Goal: Information Seeking & Learning: Learn about a topic

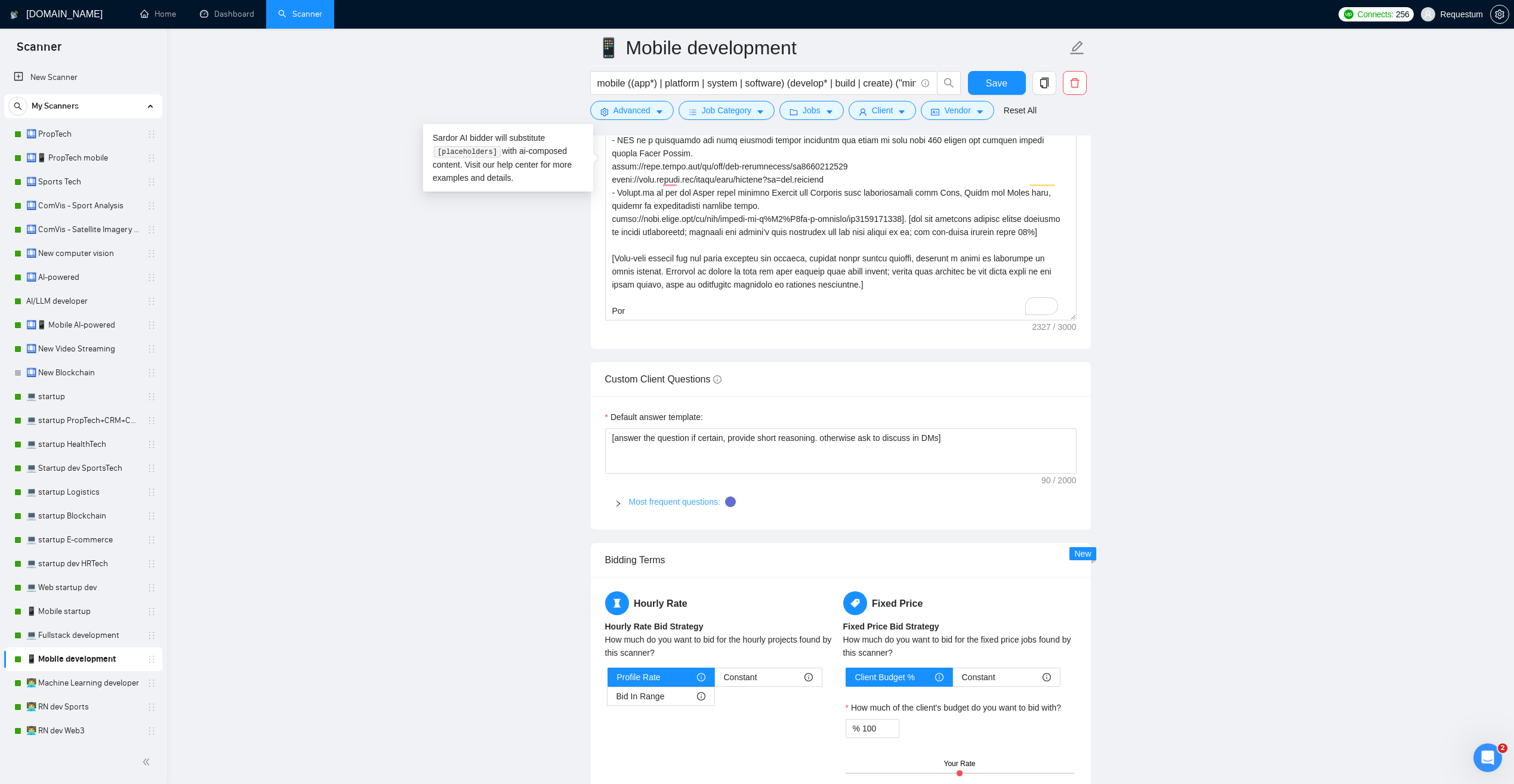
click at [643, 497] on link "Most frequent questions:" at bounding box center [675, 502] width 91 height 10
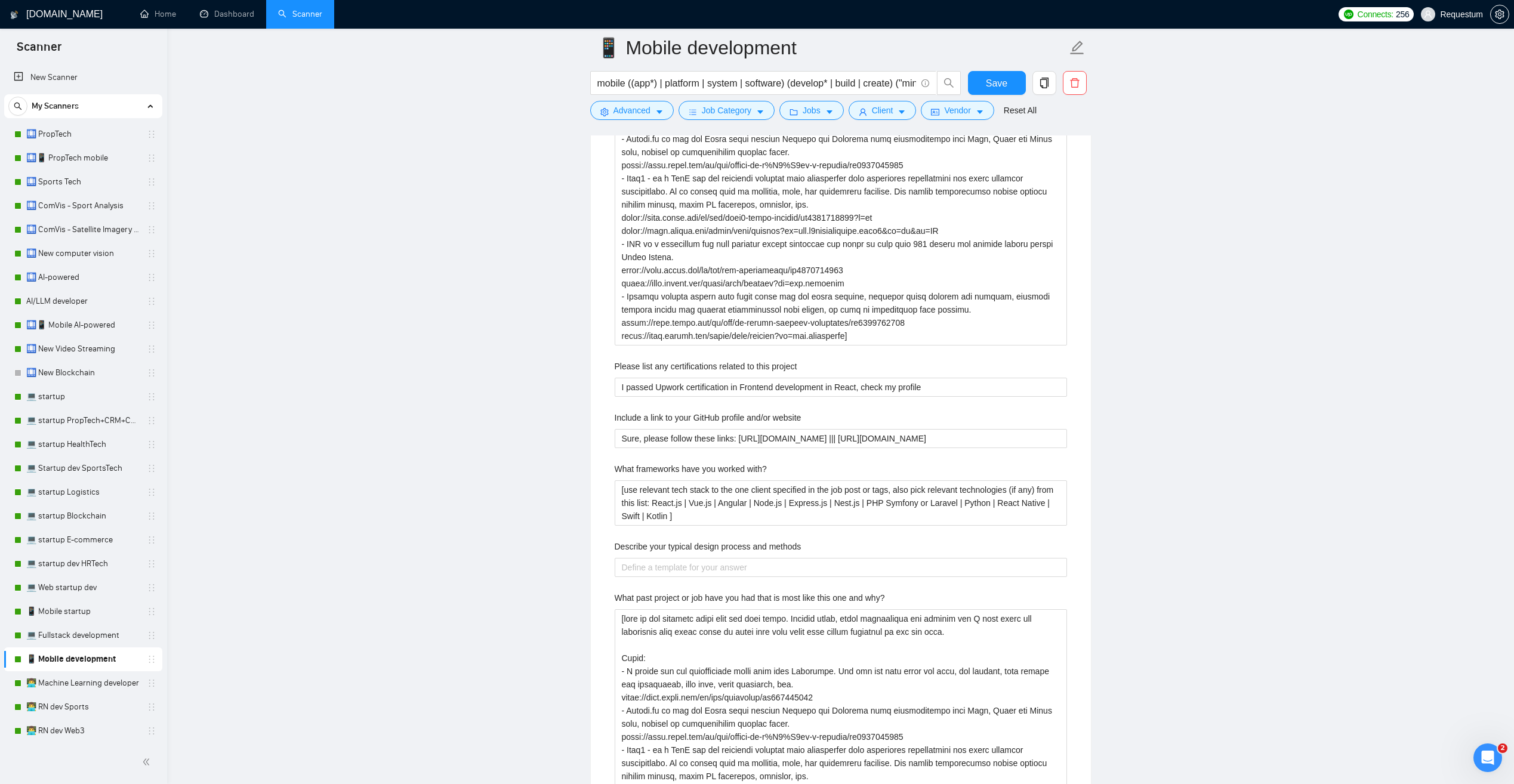
scroll to position [1675, 0]
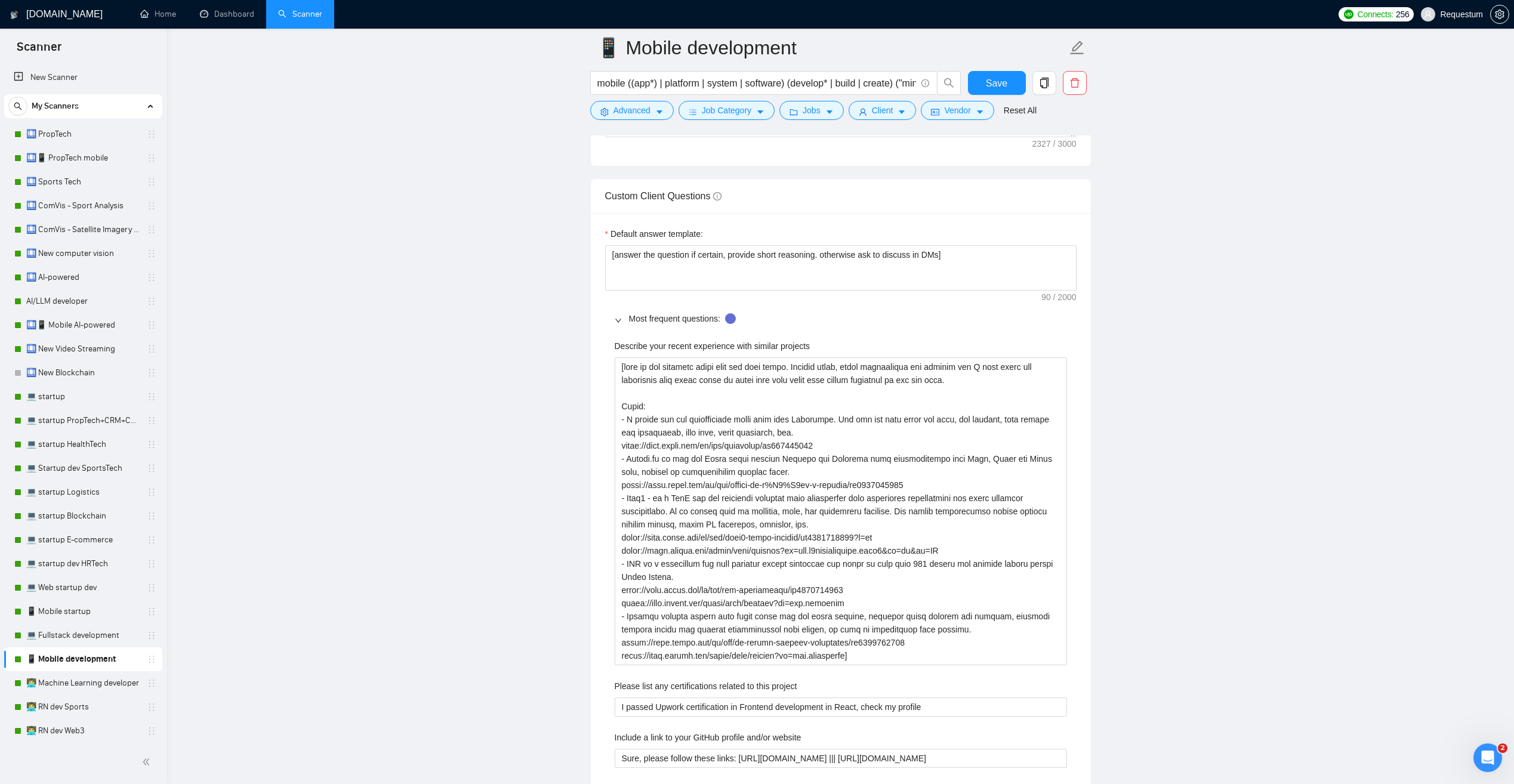
click at [621, 317] on icon "right" at bounding box center [618, 320] width 7 height 7
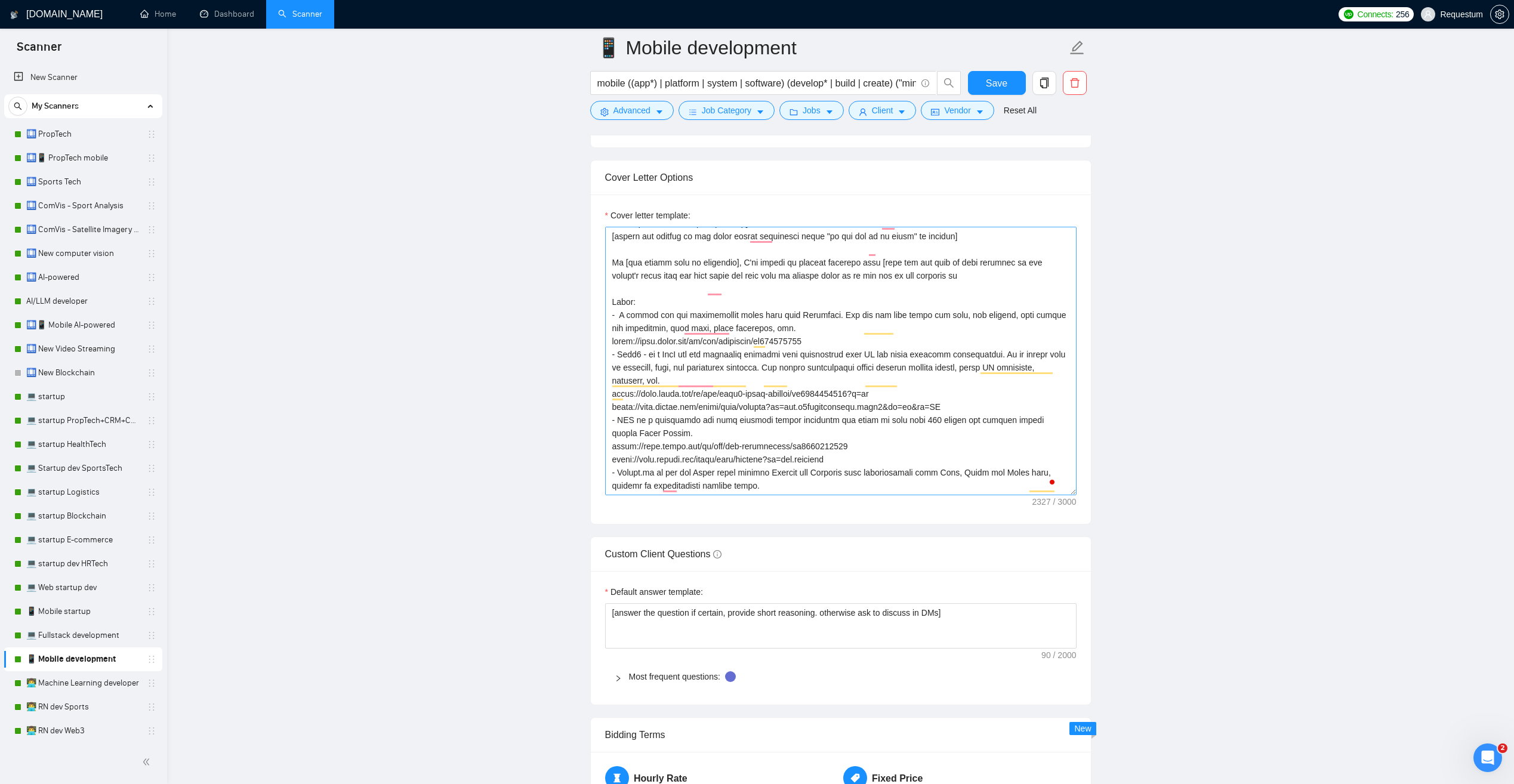
scroll to position [70, 0]
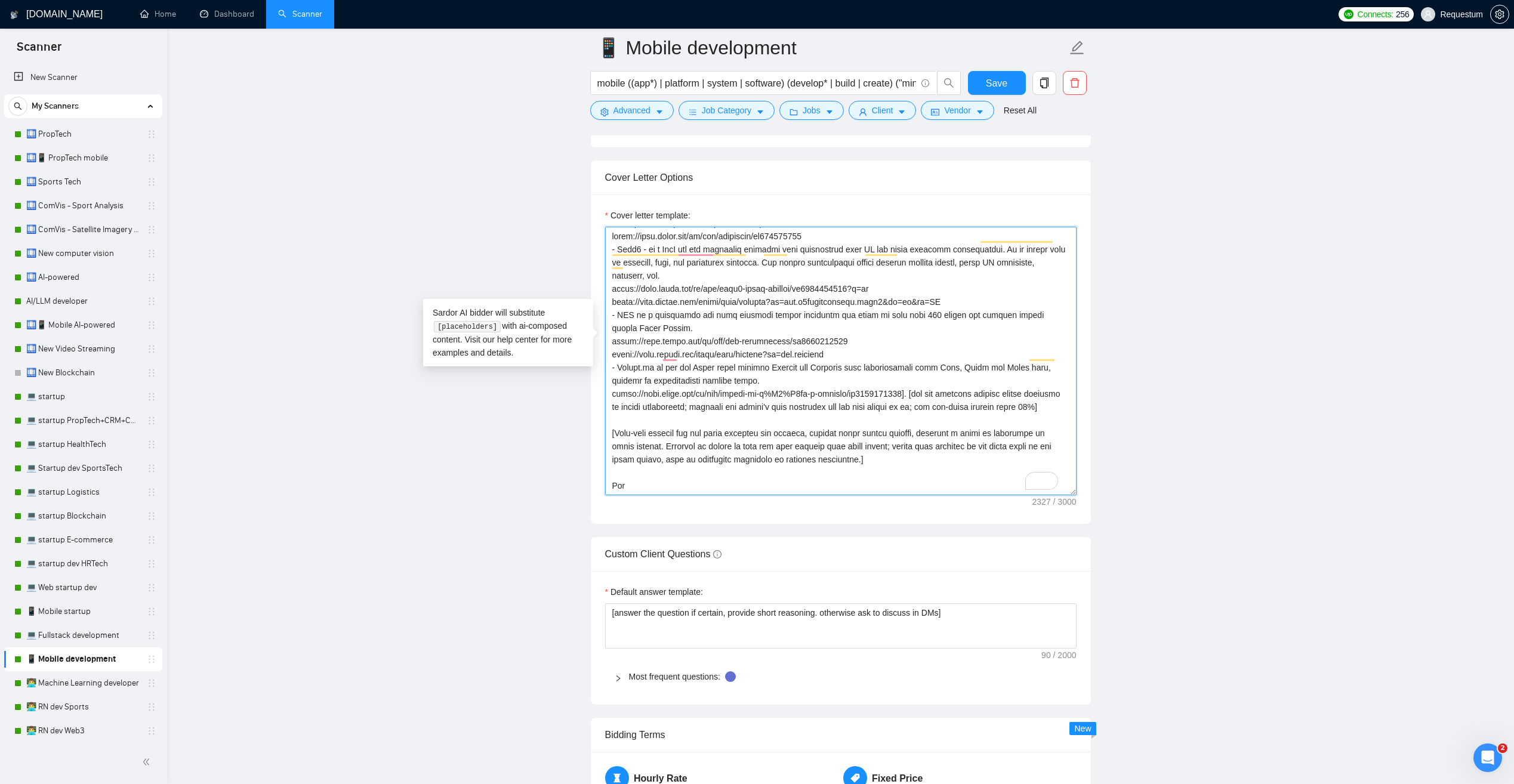
drag, startPoint x: 877, startPoint y: 429, endPoint x: 616, endPoint y: 413, distance: 261.5
click at [616, 413] on textarea "Cover letter template:" at bounding box center [841, 361] width 472 height 268
click at [722, 349] on textarea "Cover letter template:" at bounding box center [841, 361] width 472 height 268
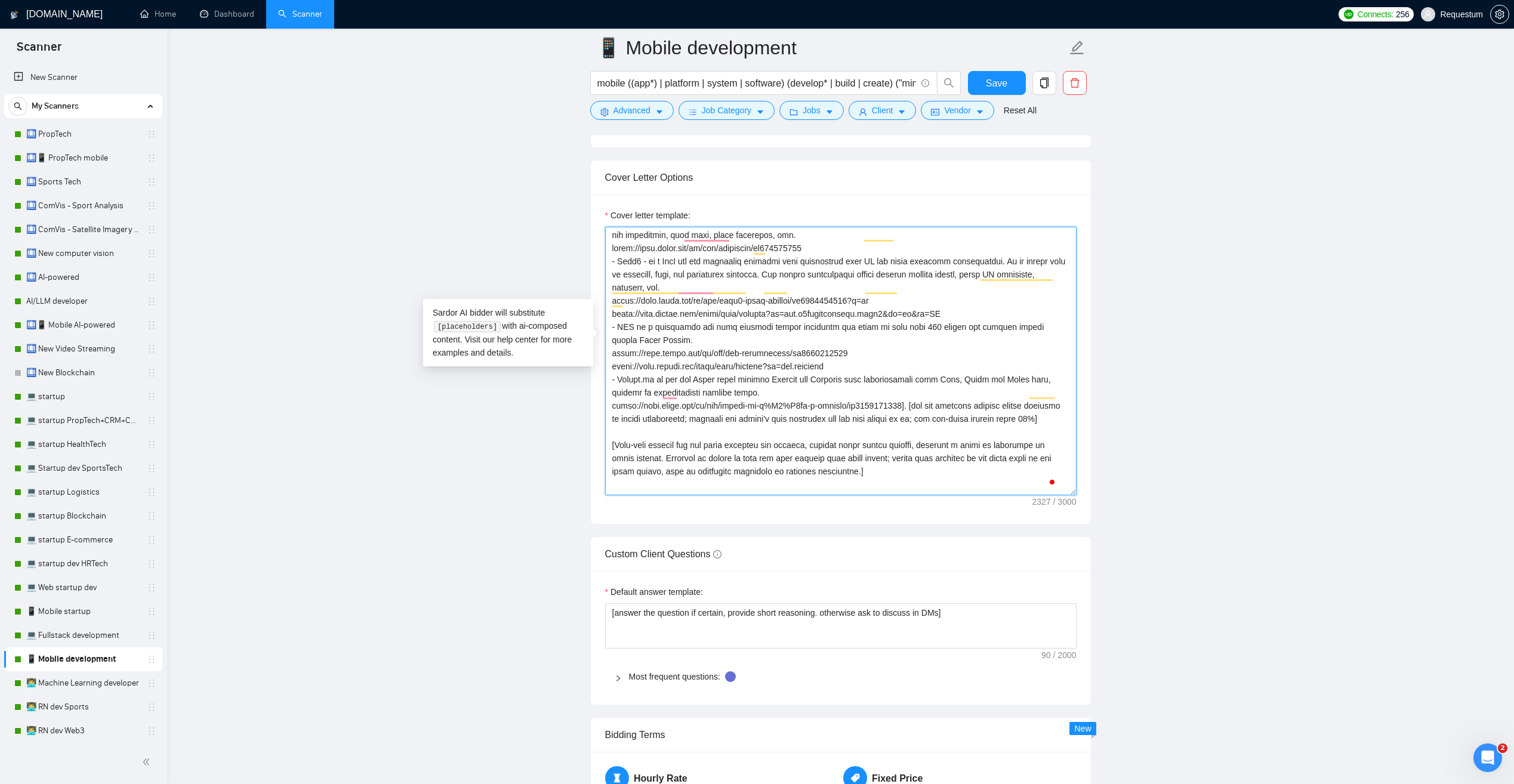
scroll to position [184, 0]
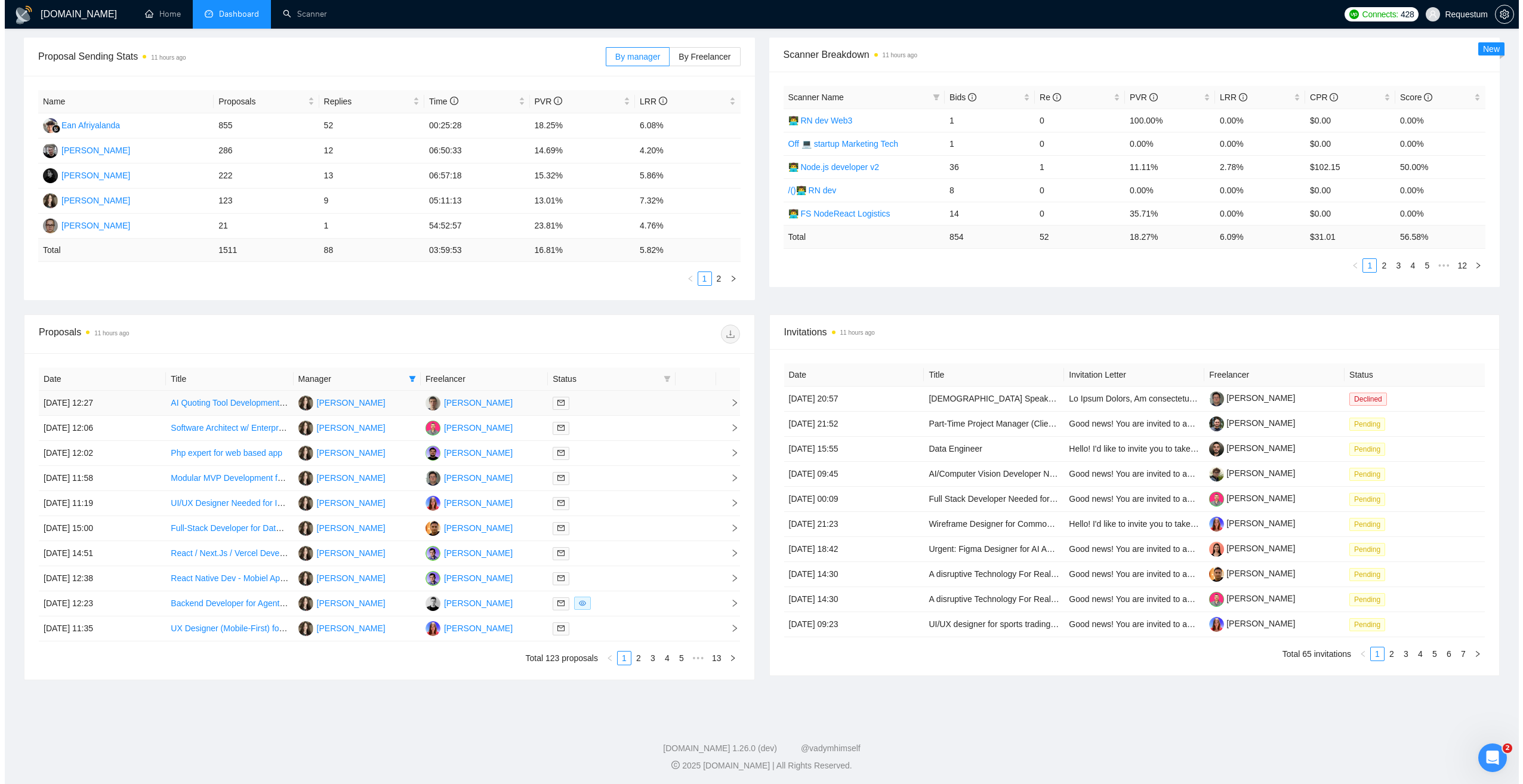
scroll to position [175, 0]
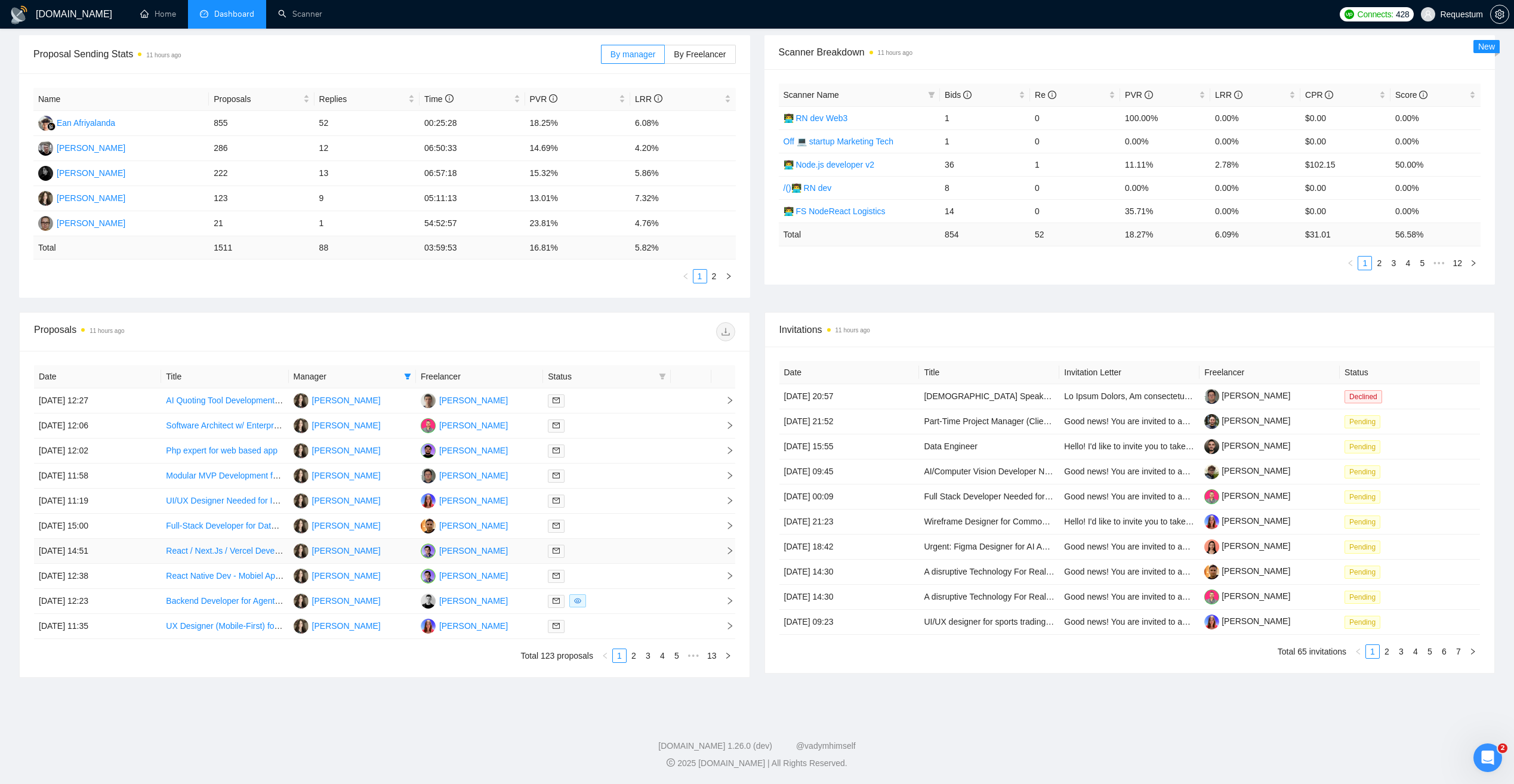
click at [519, 552] on td "[PERSON_NAME]" at bounding box center [479, 551] width 127 height 25
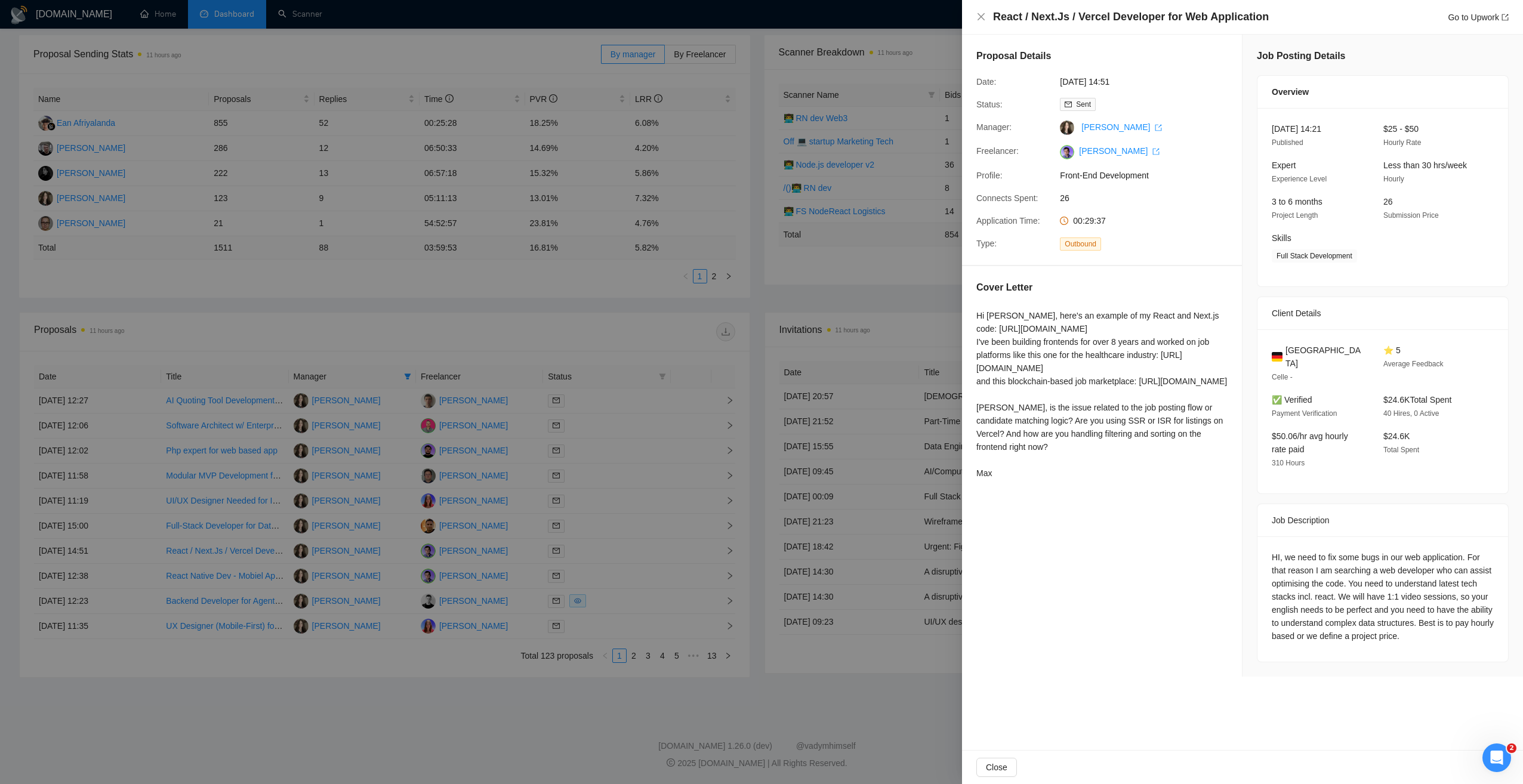
click at [527, 571] on div at bounding box center [761, 392] width 1523 height 784
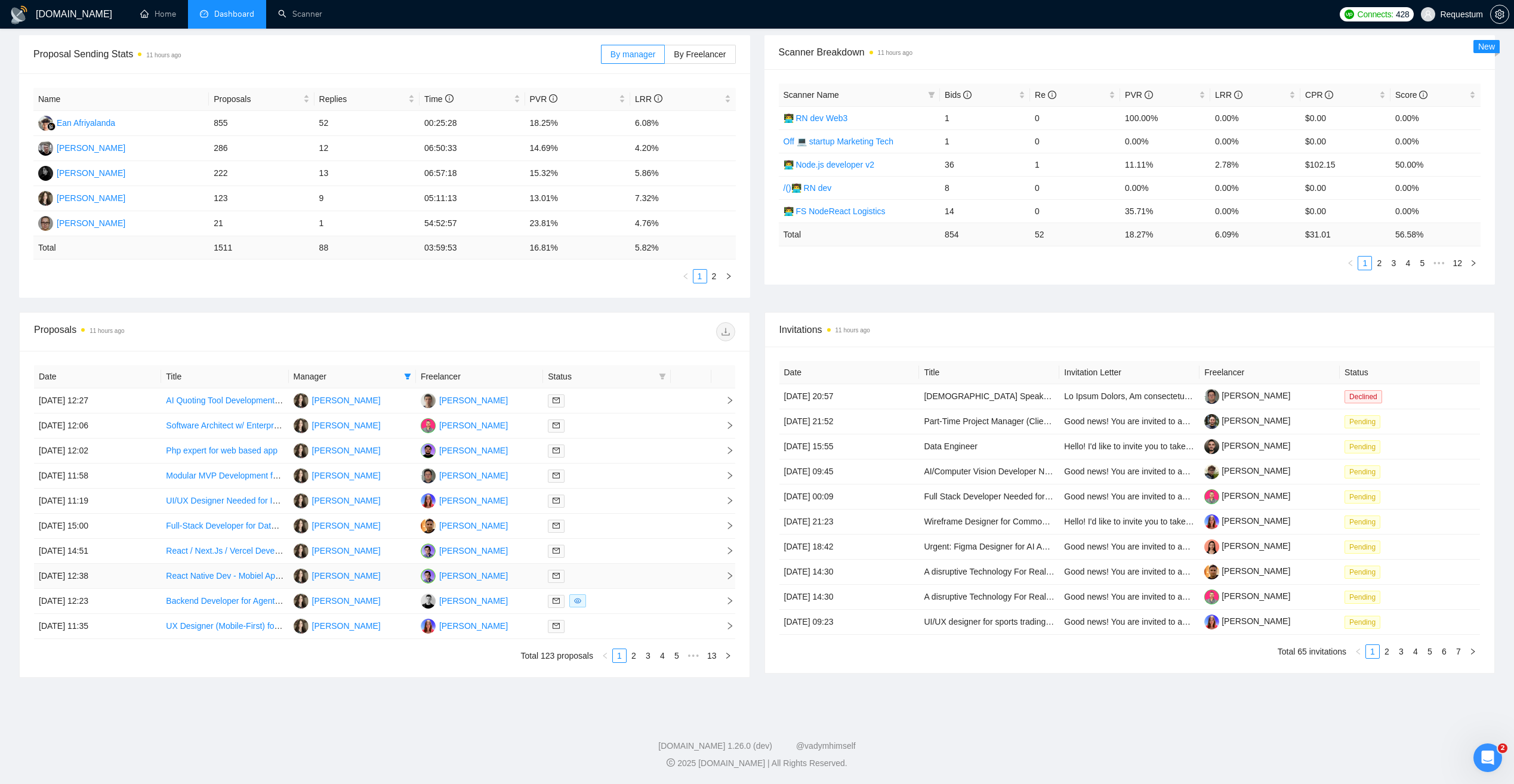
click at [527, 571] on td "[PERSON_NAME]" at bounding box center [479, 576] width 127 height 25
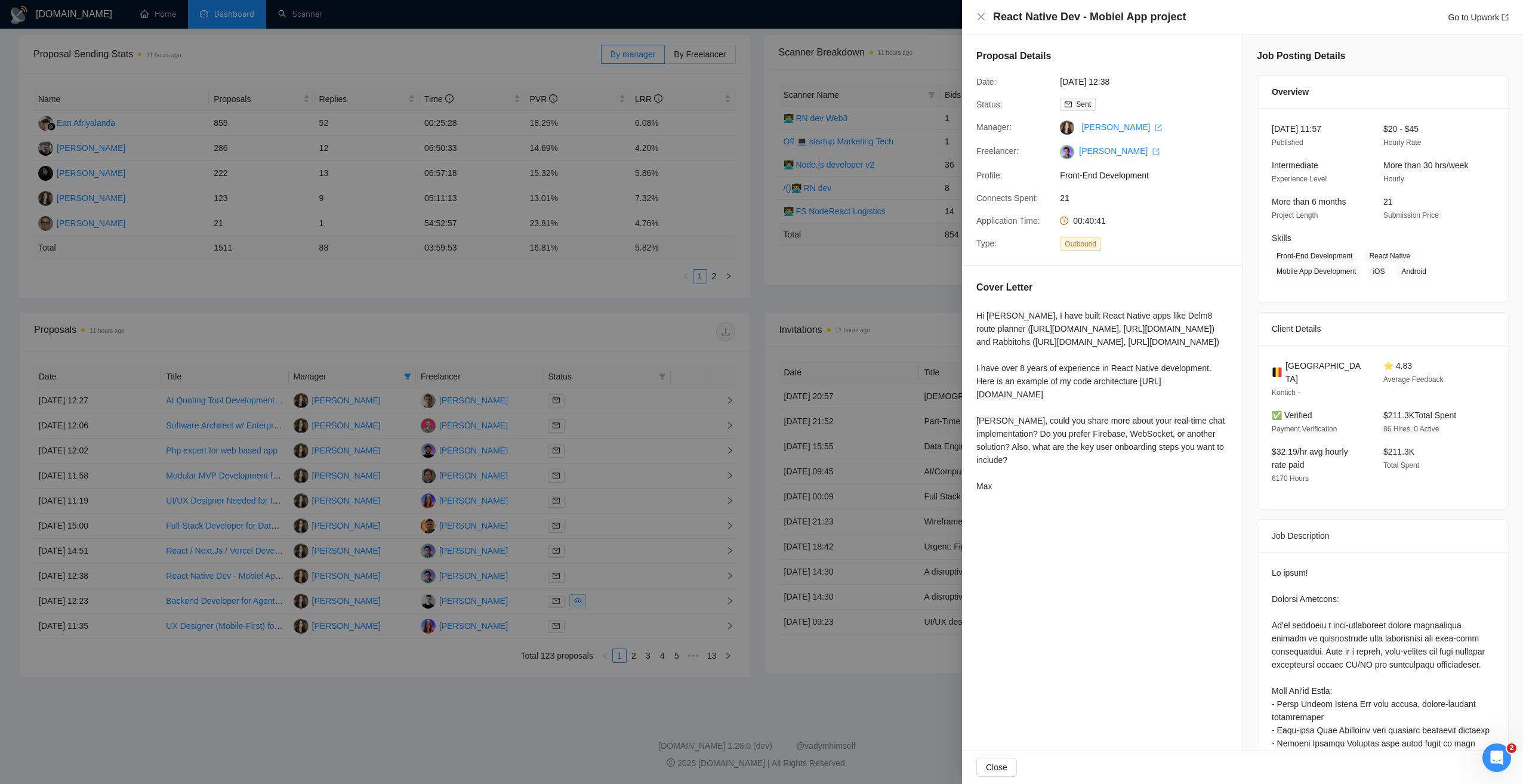
click at [512, 600] on div at bounding box center [761, 392] width 1523 height 784
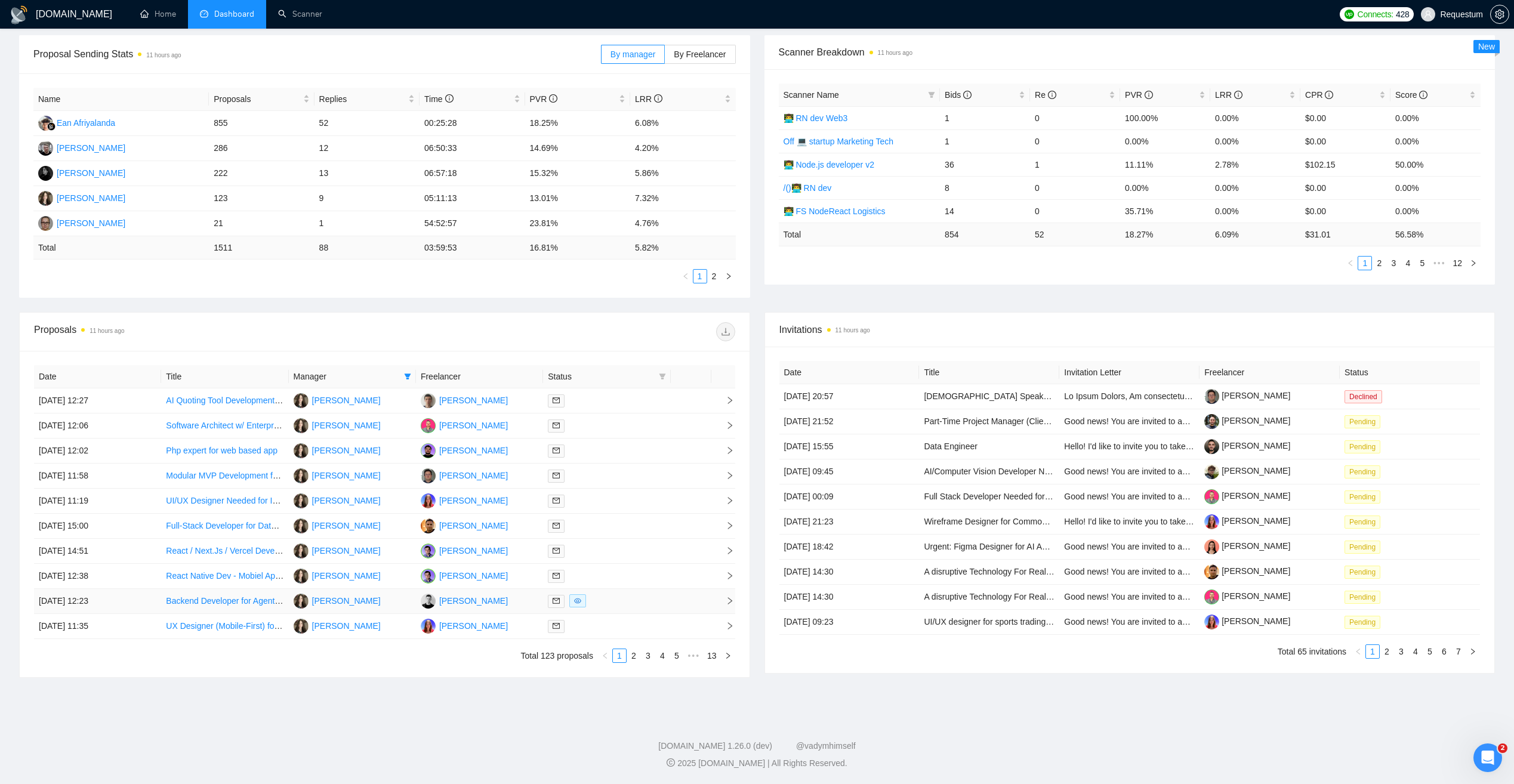
click at [510, 606] on td "Stanislav Biruk" at bounding box center [479, 601] width 127 height 25
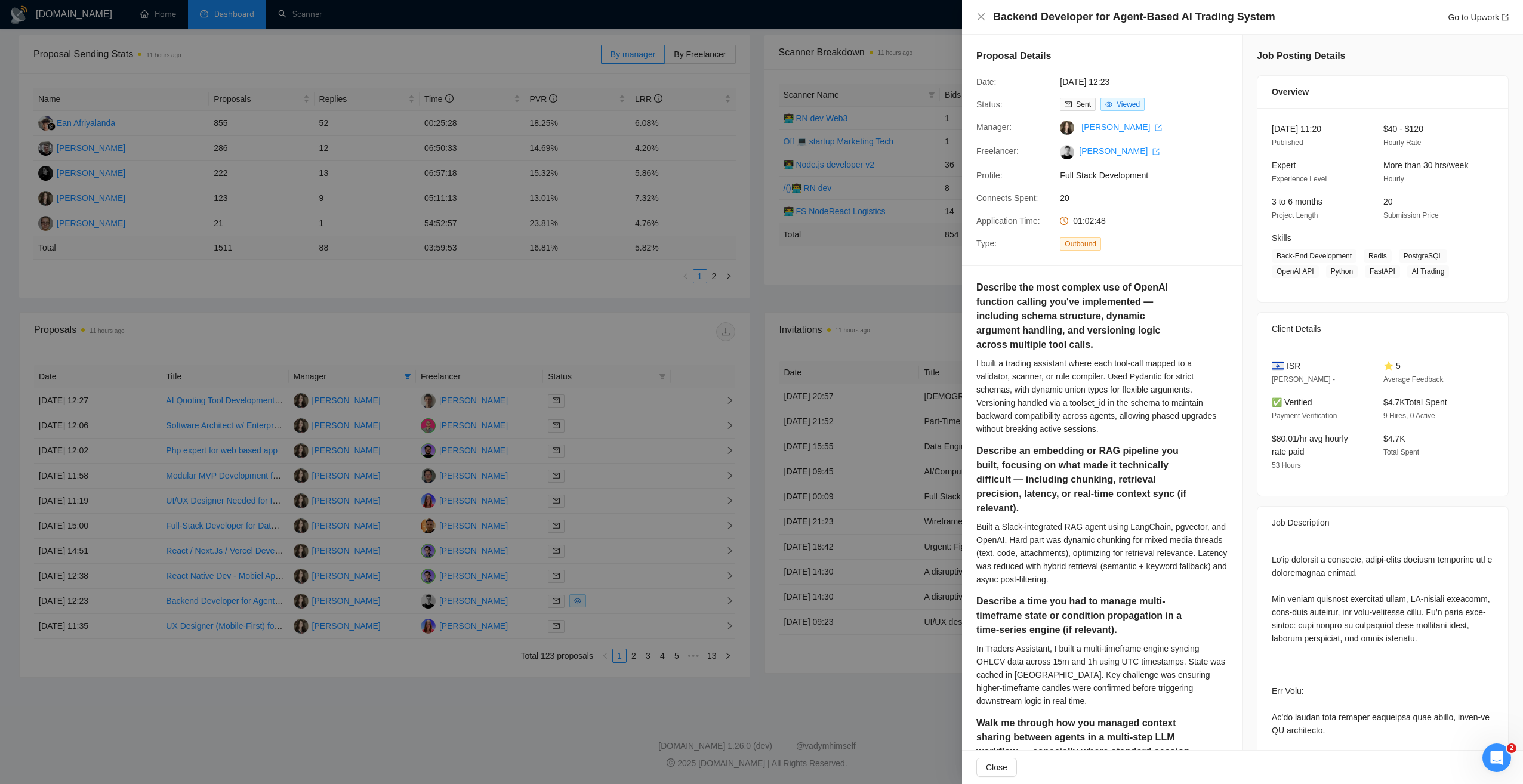
click at [505, 619] on div at bounding box center [761, 392] width 1523 height 784
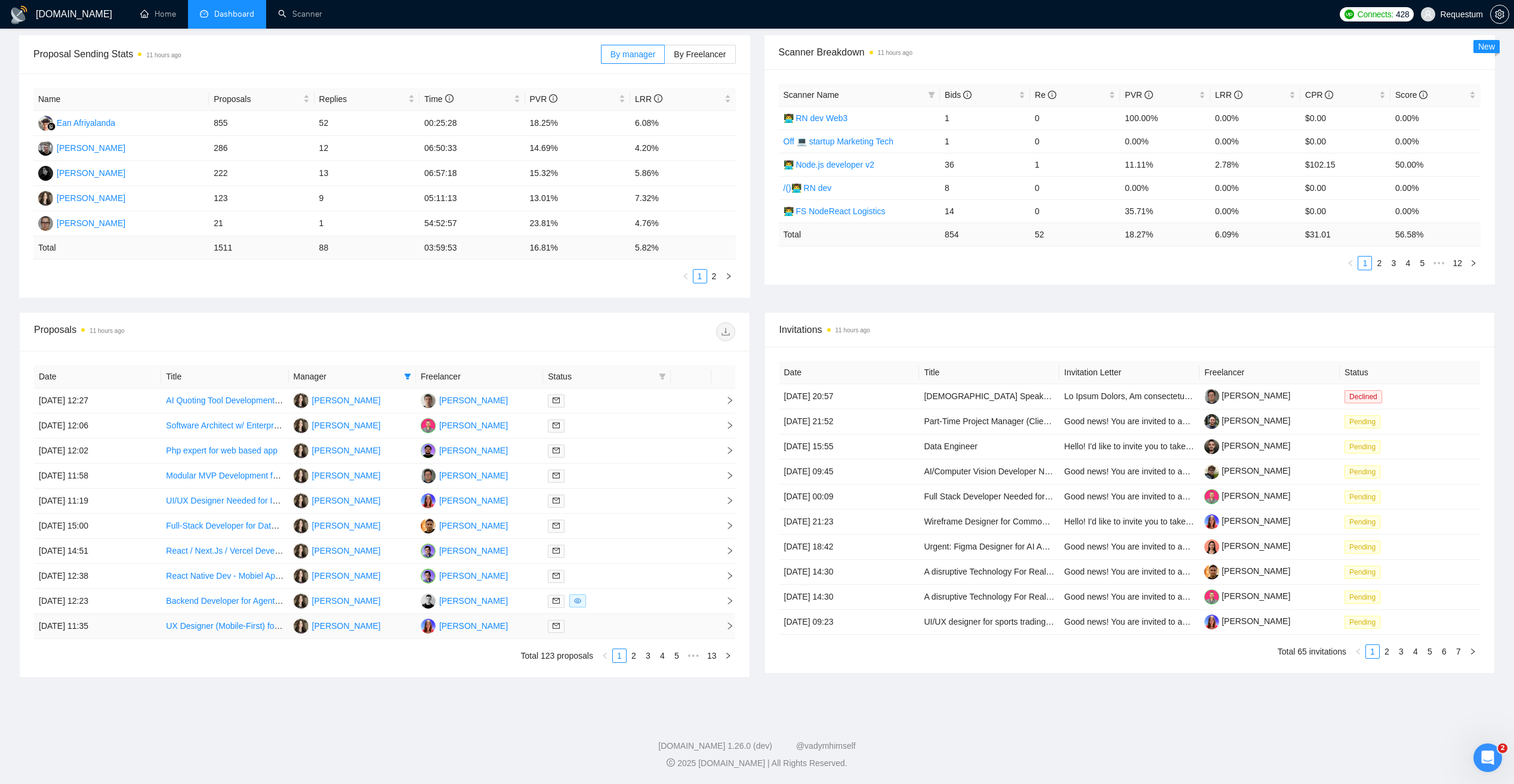
click at [502, 631] on td "Iryna Pichka" at bounding box center [479, 626] width 127 height 25
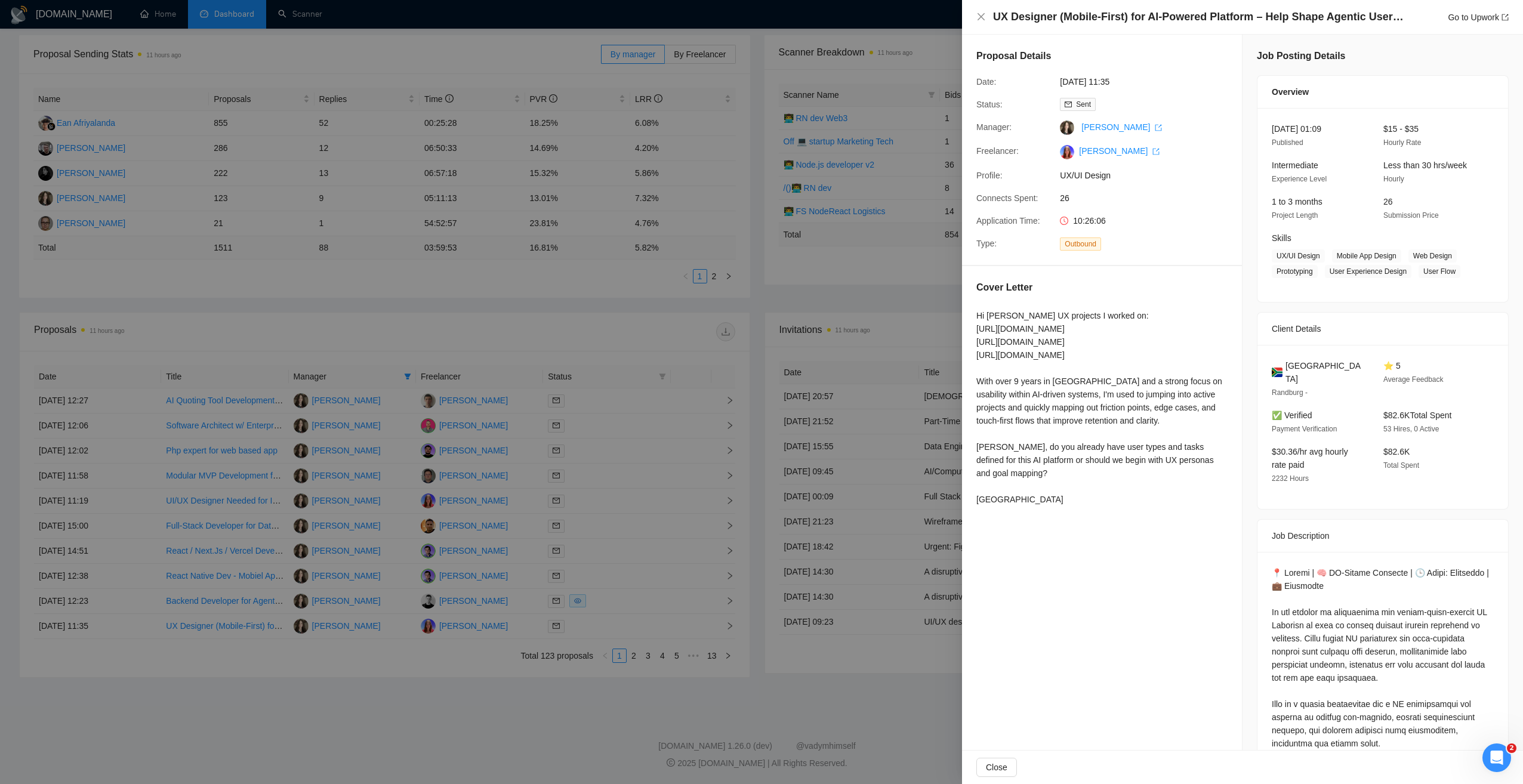
click at [437, 671] on div at bounding box center [761, 392] width 1523 height 784
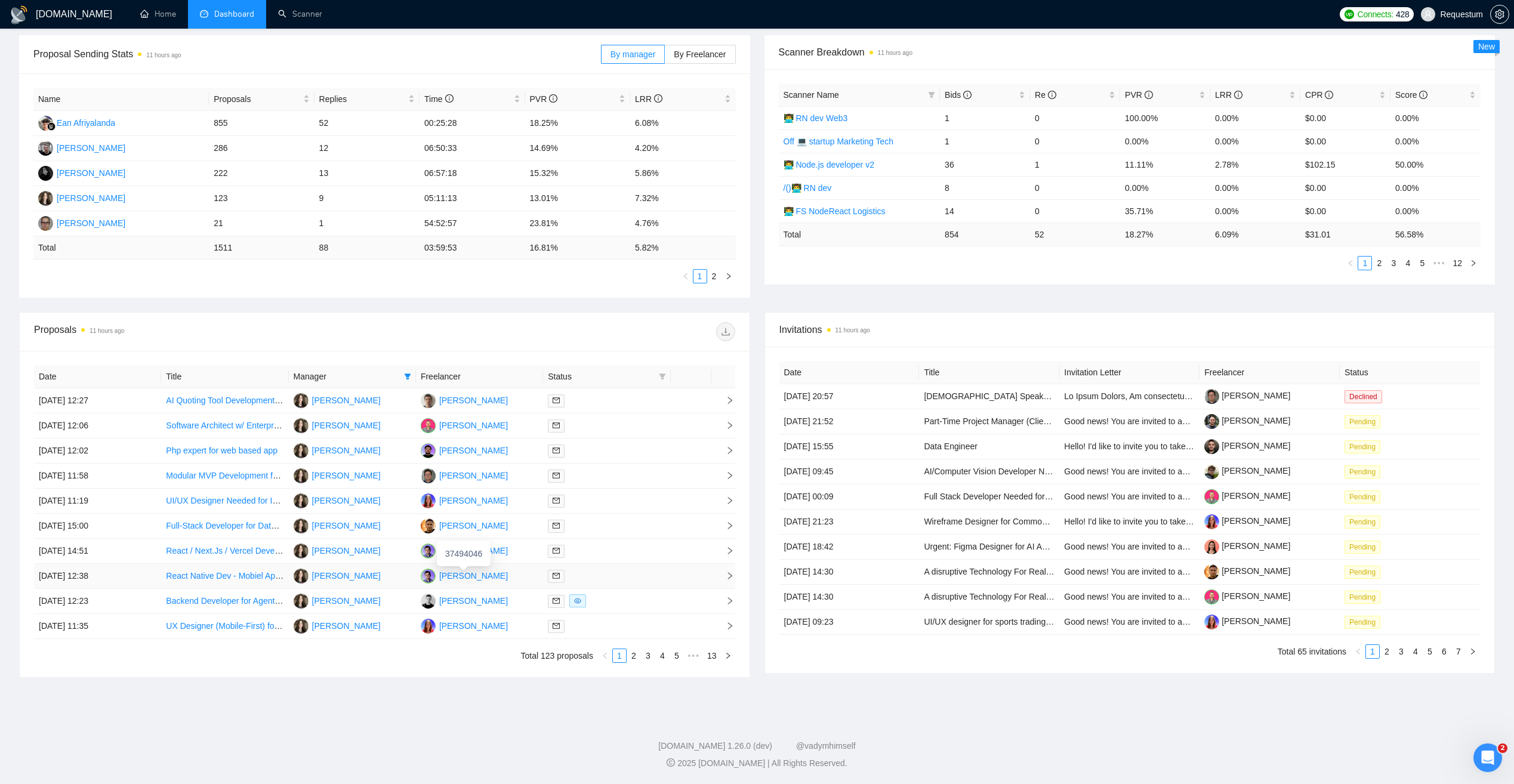
click at [515, 576] on td "[PERSON_NAME]" at bounding box center [479, 576] width 127 height 25
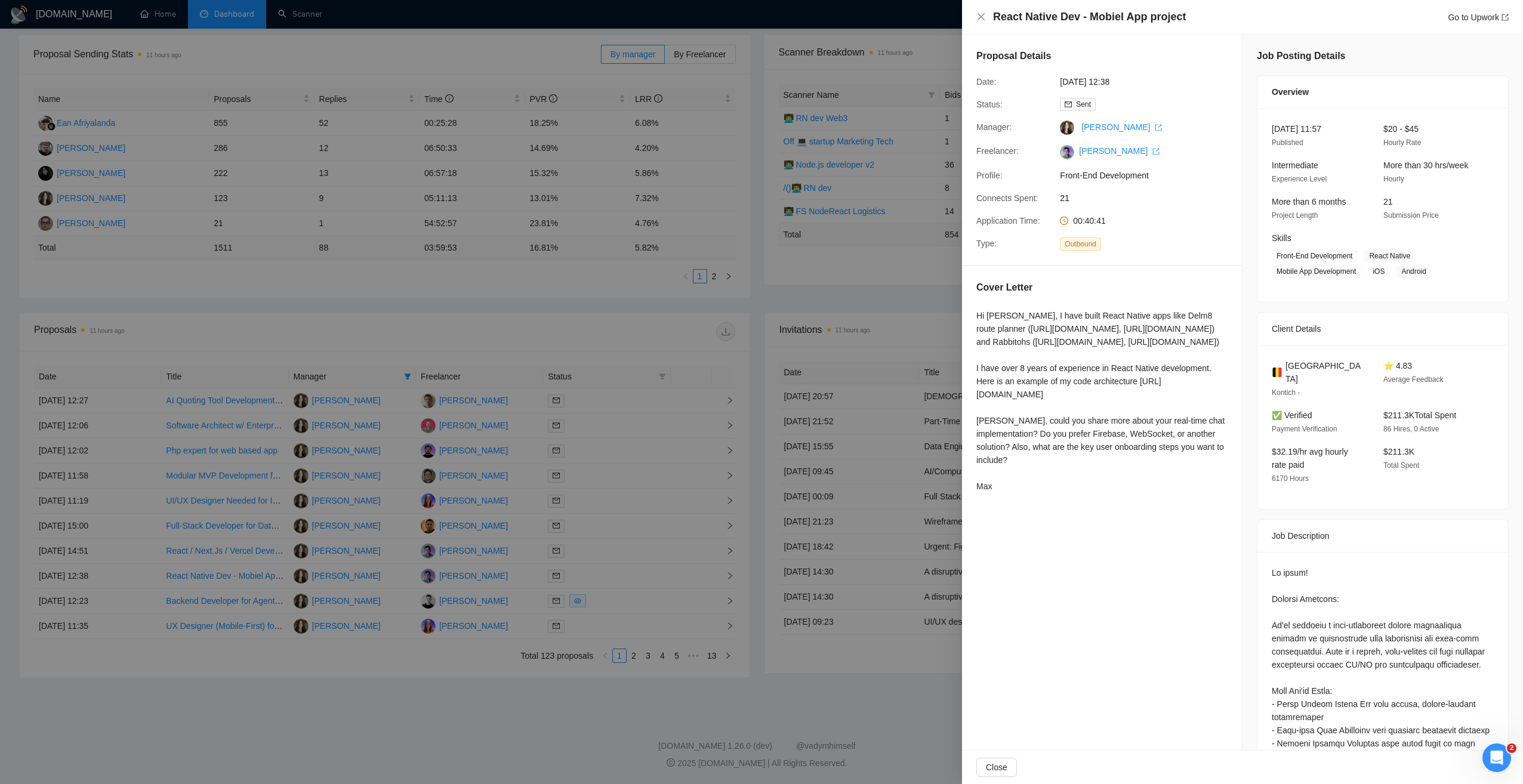
click at [473, 674] on div at bounding box center [761, 392] width 1523 height 784
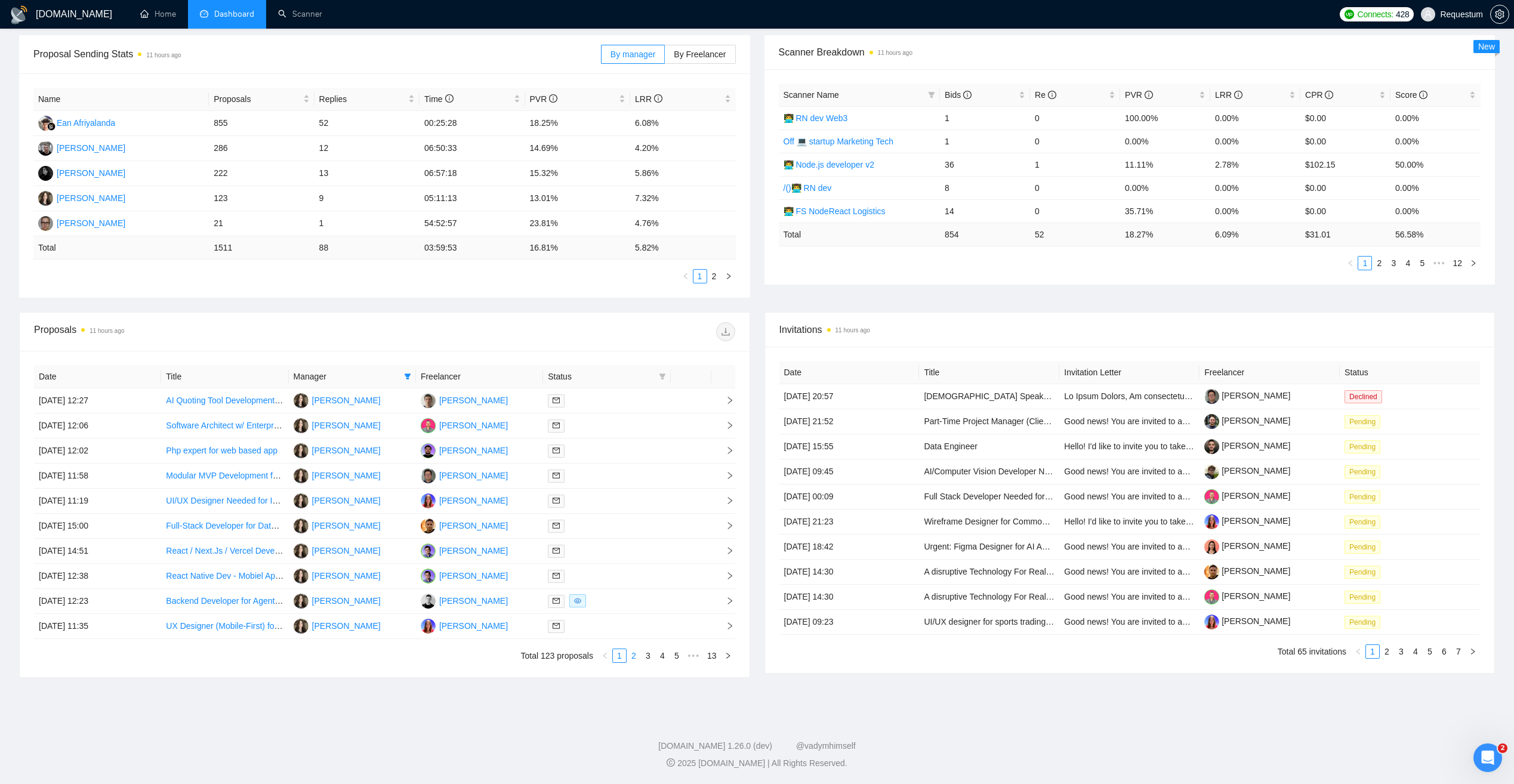
click at [634, 657] on link "2" at bounding box center [634, 655] width 13 height 13
click at [616, 425] on div at bounding box center [607, 426] width 118 height 13
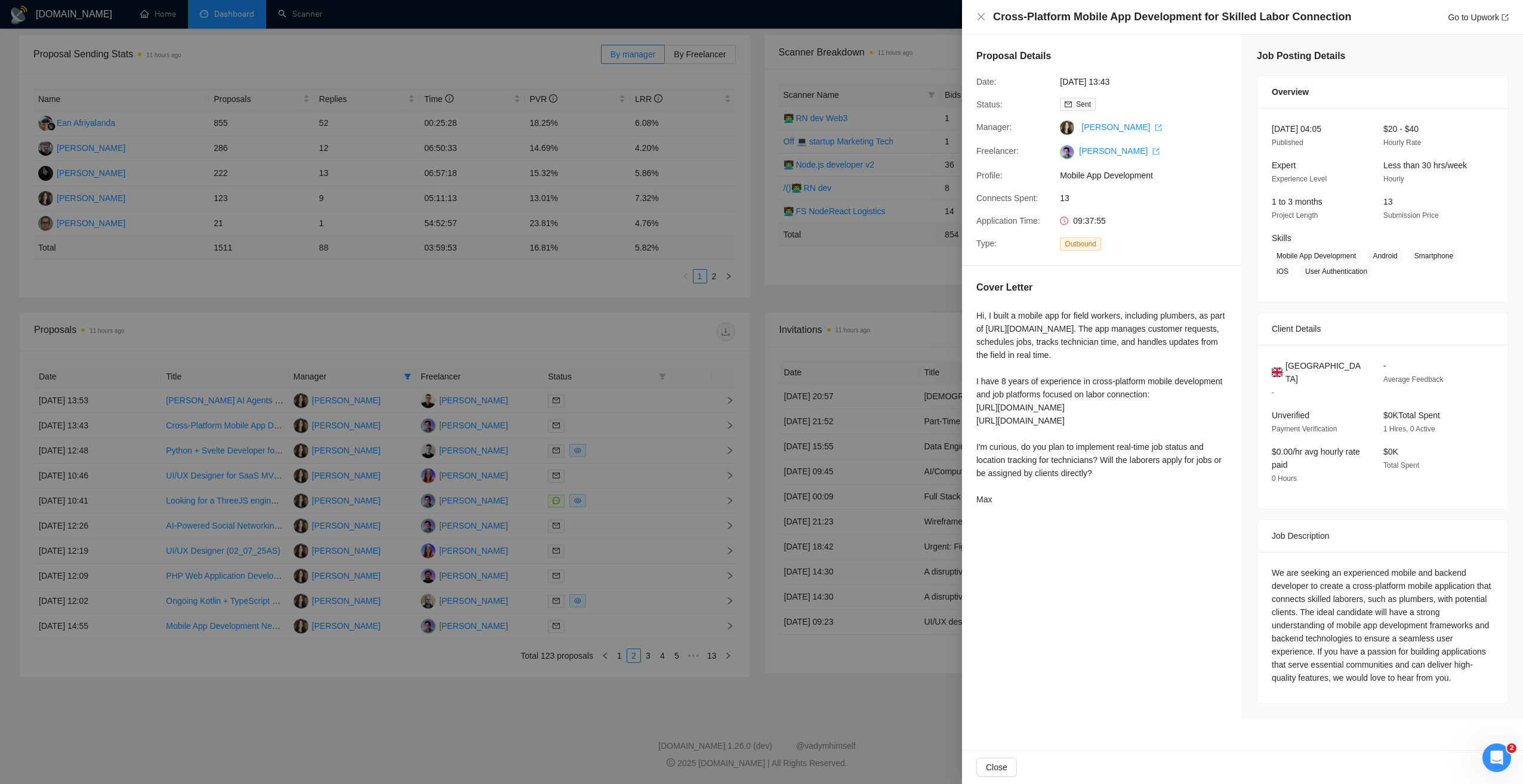
click at [887, 666] on div at bounding box center [761, 392] width 1523 height 784
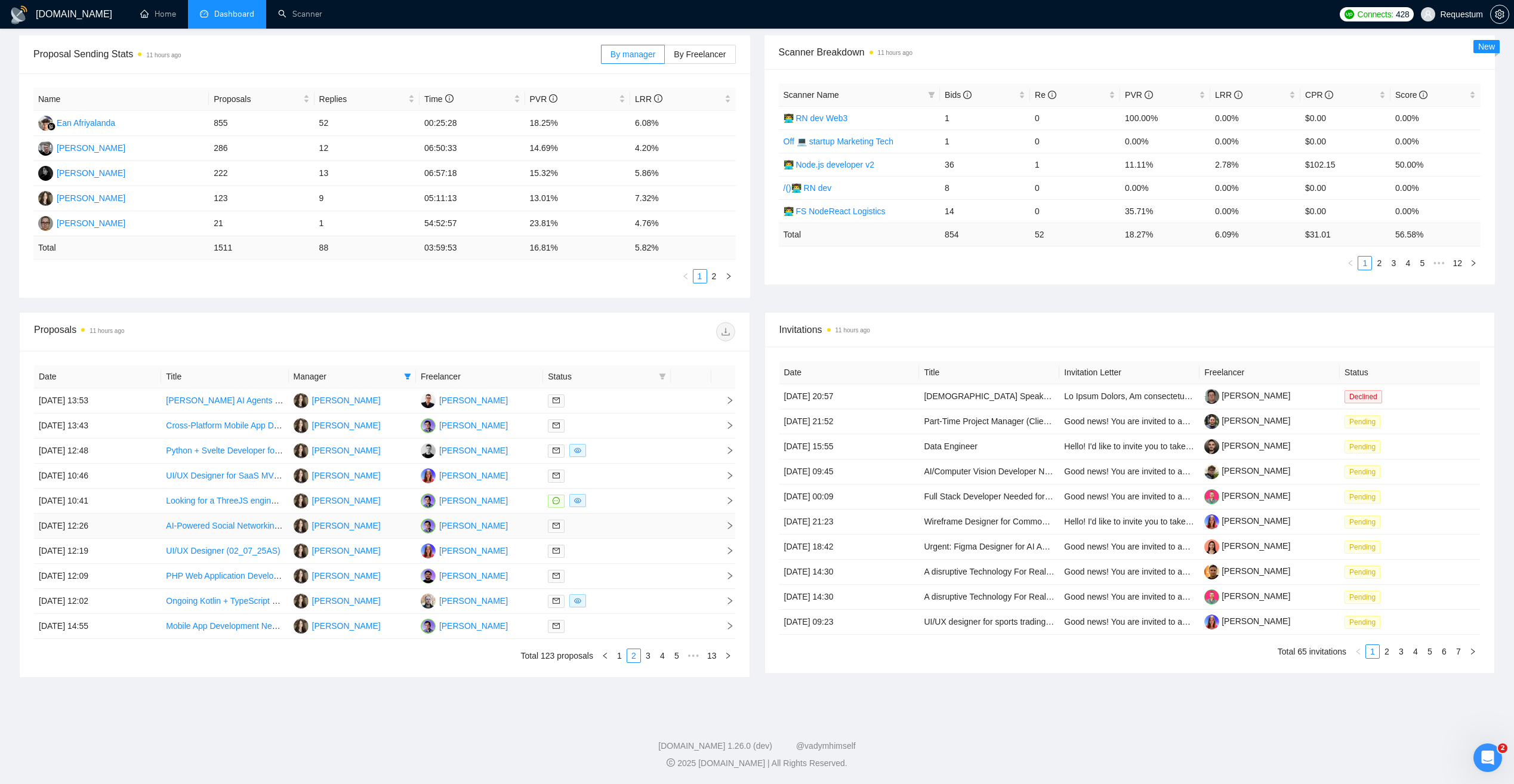
click at [517, 529] on td "[PERSON_NAME]" at bounding box center [479, 526] width 127 height 25
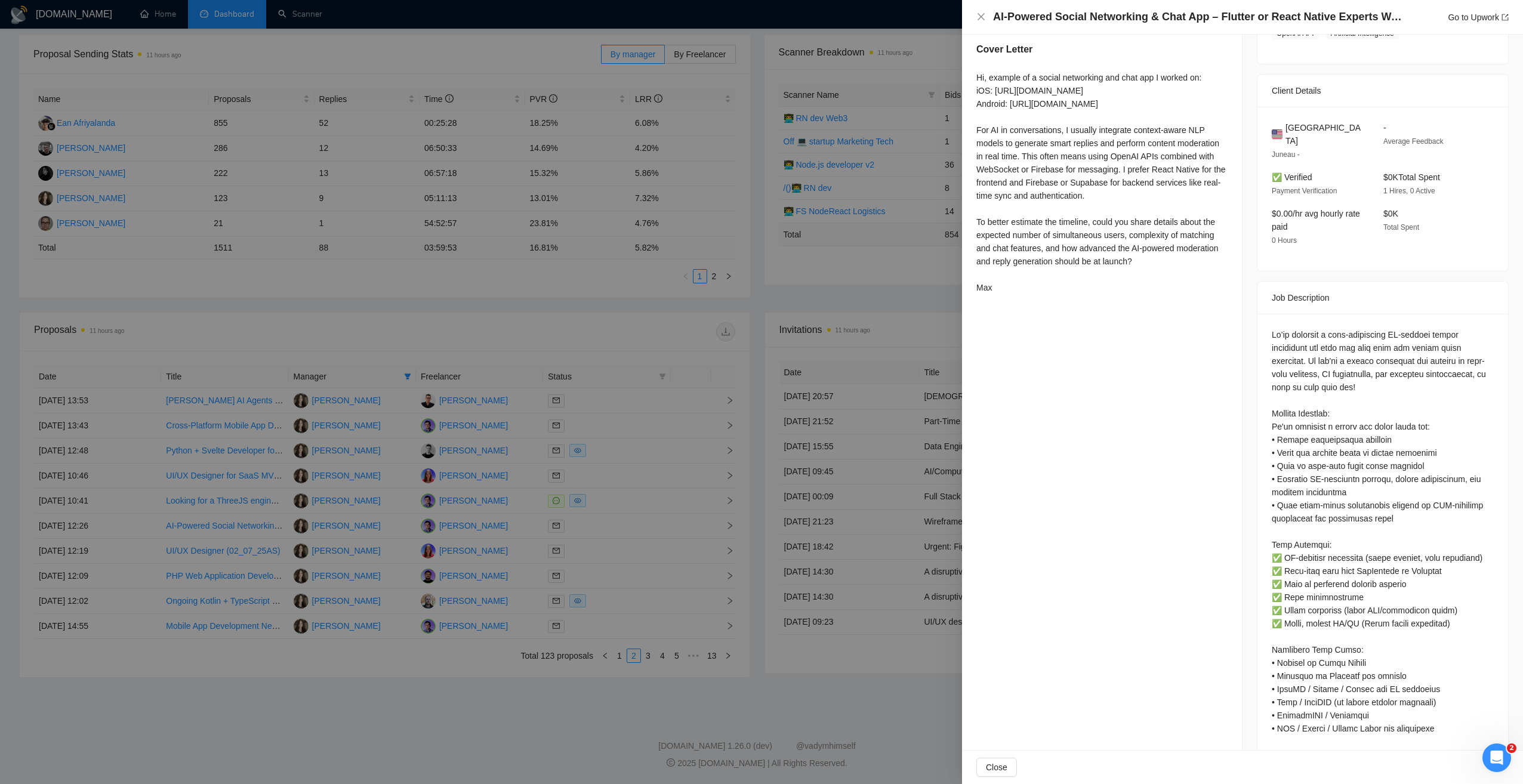
scroll to position [477, 0]
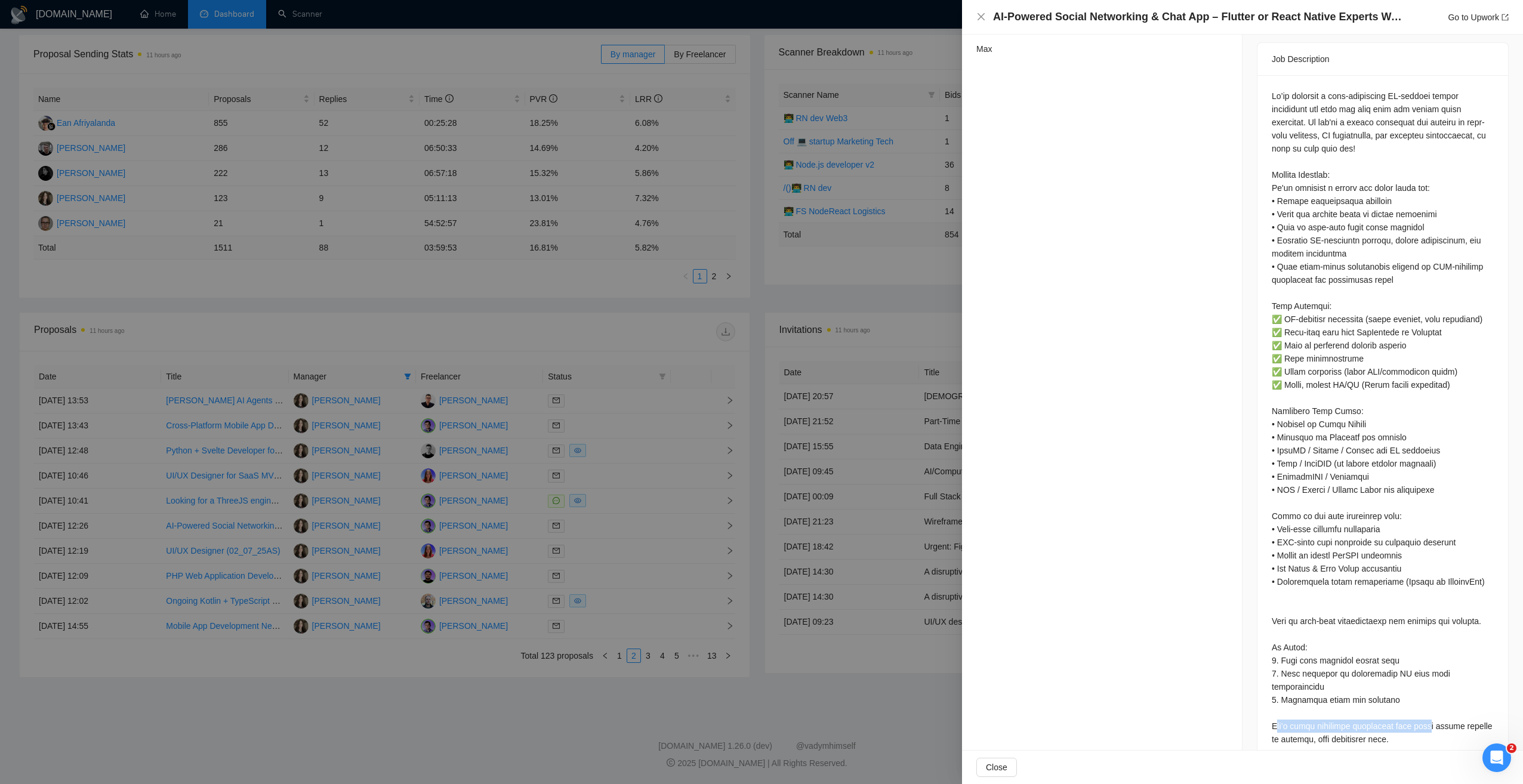
drag, startPoint x: 1270, startPoint y: 694, endPoint x: 1422, endPoint y: 698, distance: 152.1
click at [1422, 698] on div at bounding box center [1383, 418] width 222 height 657
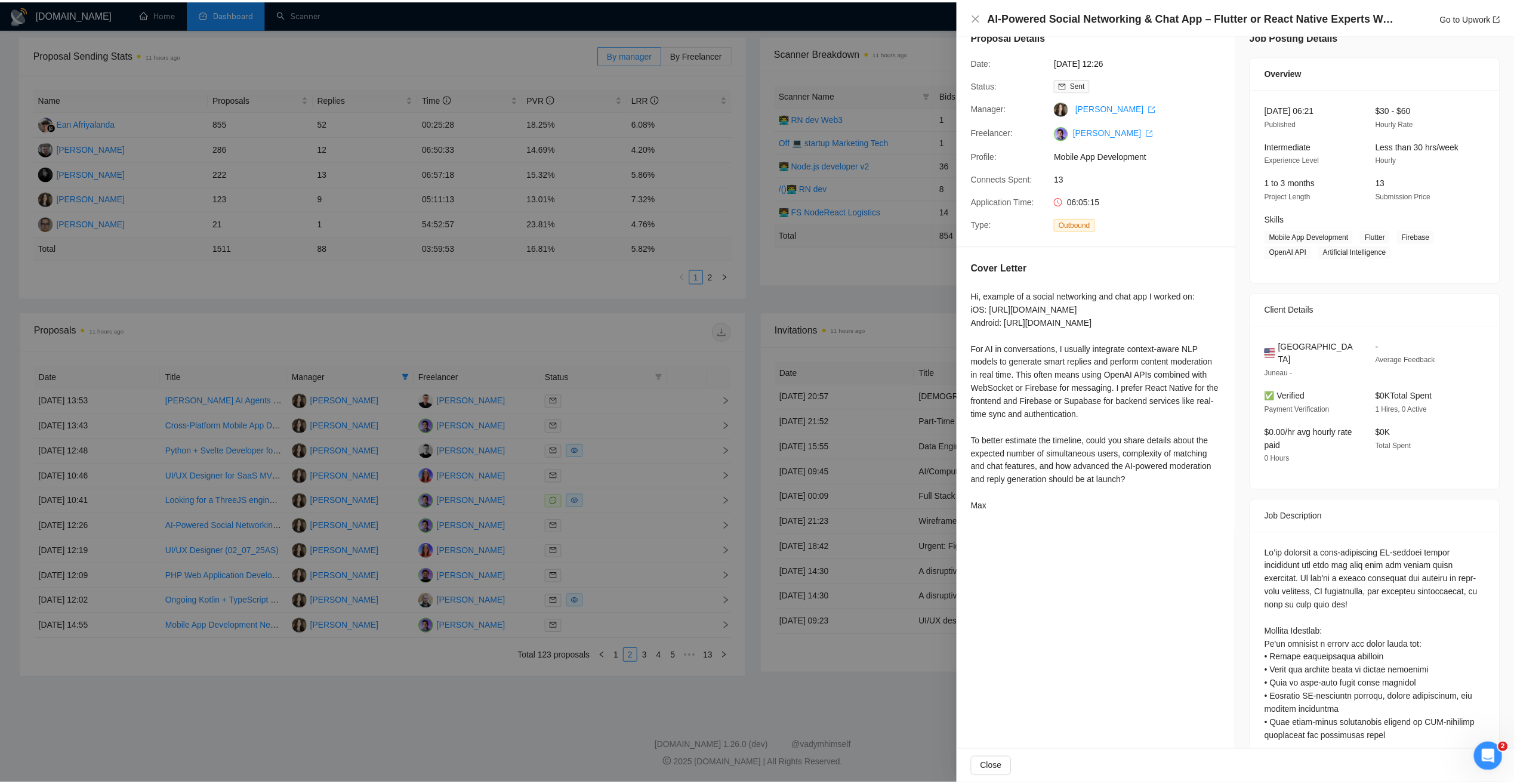
scroll to position [0, 0]
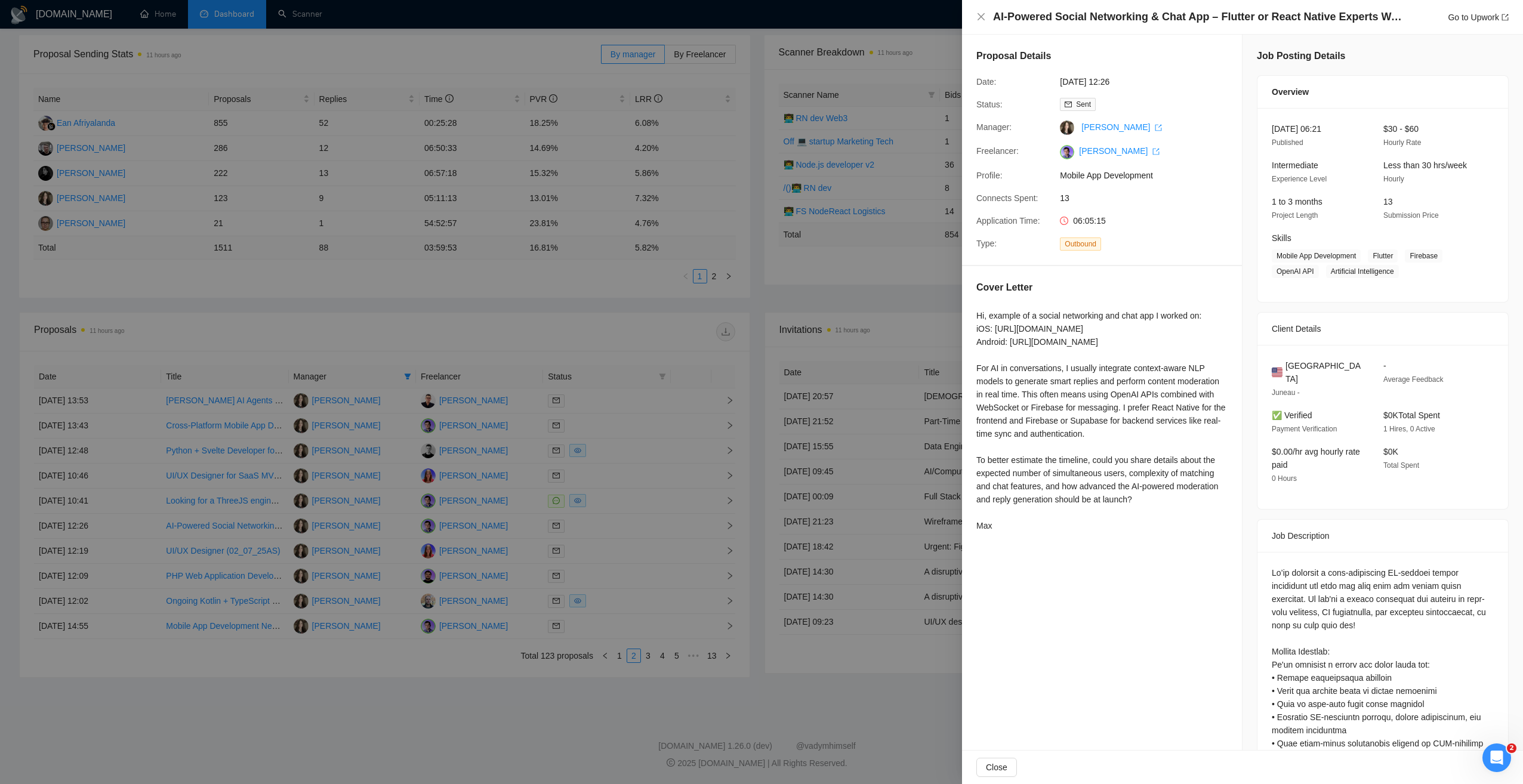
drag, startPoint x: 980, startPoint y: 473, endPoint x: 1146, endPoint y: 516, distance: 171.5
click at [1146, 516] on div "Hi, example of a social networking and chat app I worked on: iOS: http://apps.a…" at bounding box center [1102, 421] width 251 height 223
drag, startPoint x: 1146, startPoint y: 516, endPoint x: 1051, endPoint y: 533, distance: 96.5
click at [1051, 532] on div "Hi, example of a social networking and chat app I worked on: iOS: http://apps.a…" at bounding box center [1102, 421] width 251 height 223
click at [474, 641] on div at bounding box center [761, 392] width 1523 height 784
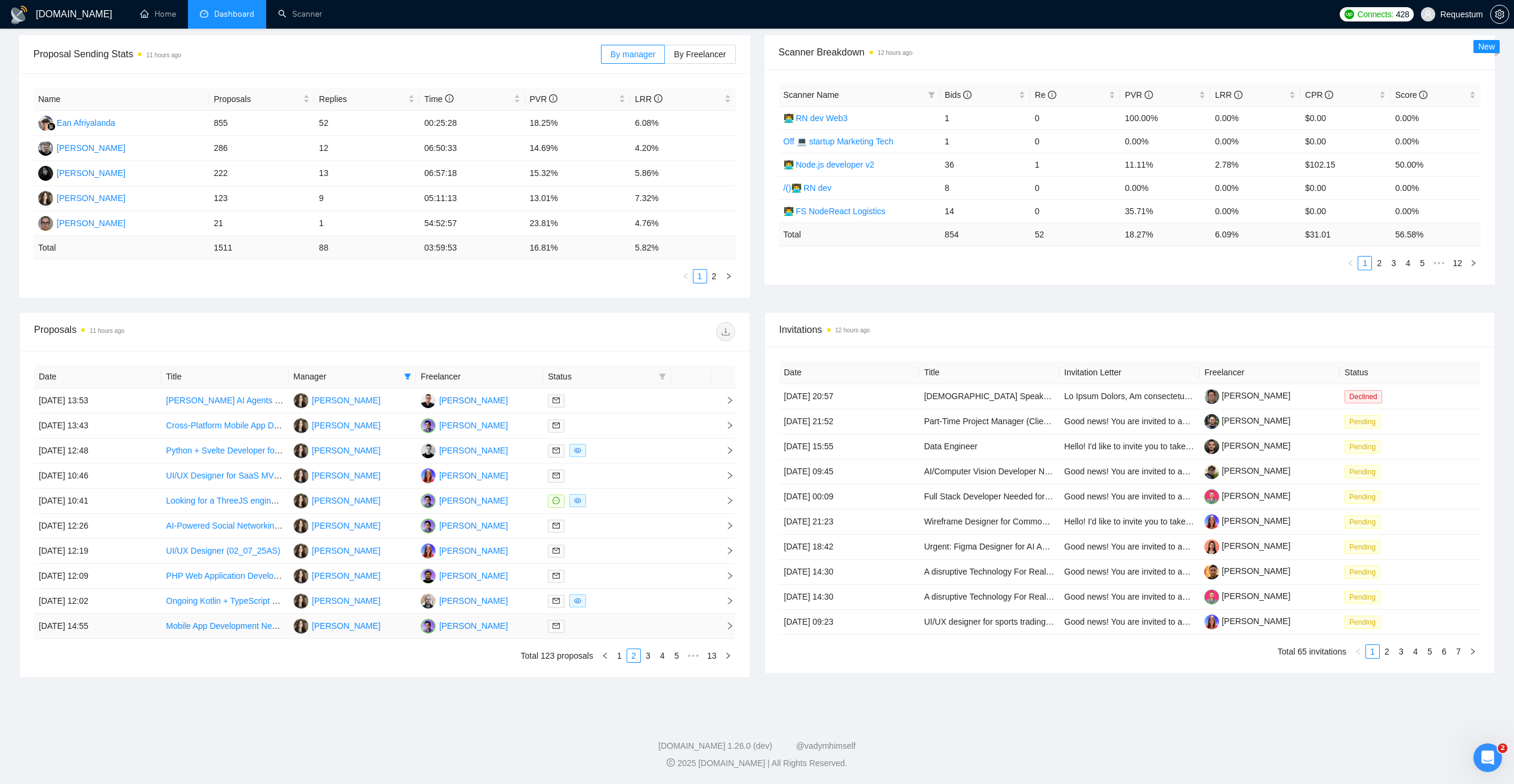
click at [526, 620] on td "[PERSON_NAME]" at bounding box center [479, 626] width 127 height 25
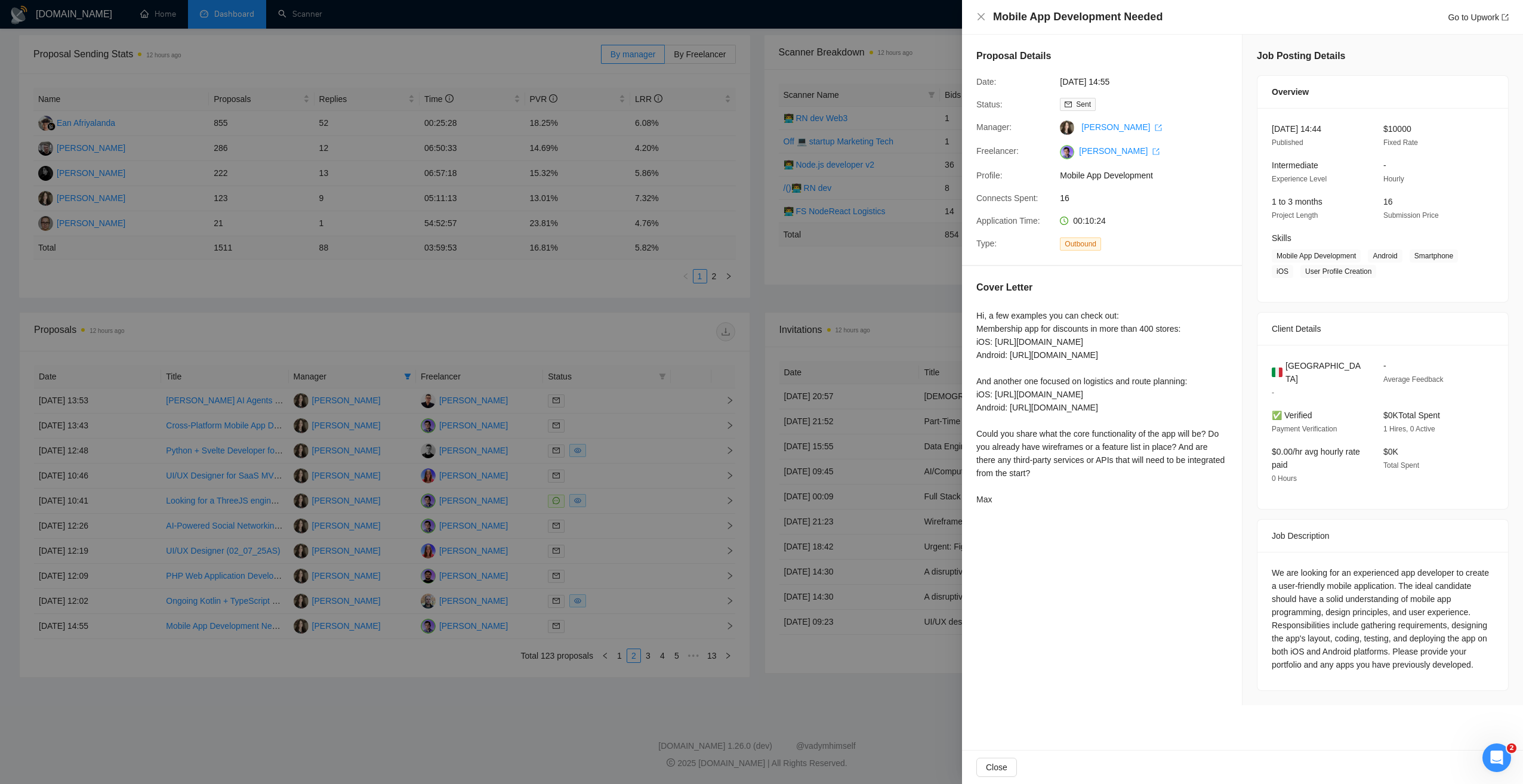
drag, startPoint x: 421, startPoint y: 729, endPoint x: 423, endPoint y: 723, distance: 6.3
click at [420, 728] on div at bounding box center [761, 392] width 1523 height 784
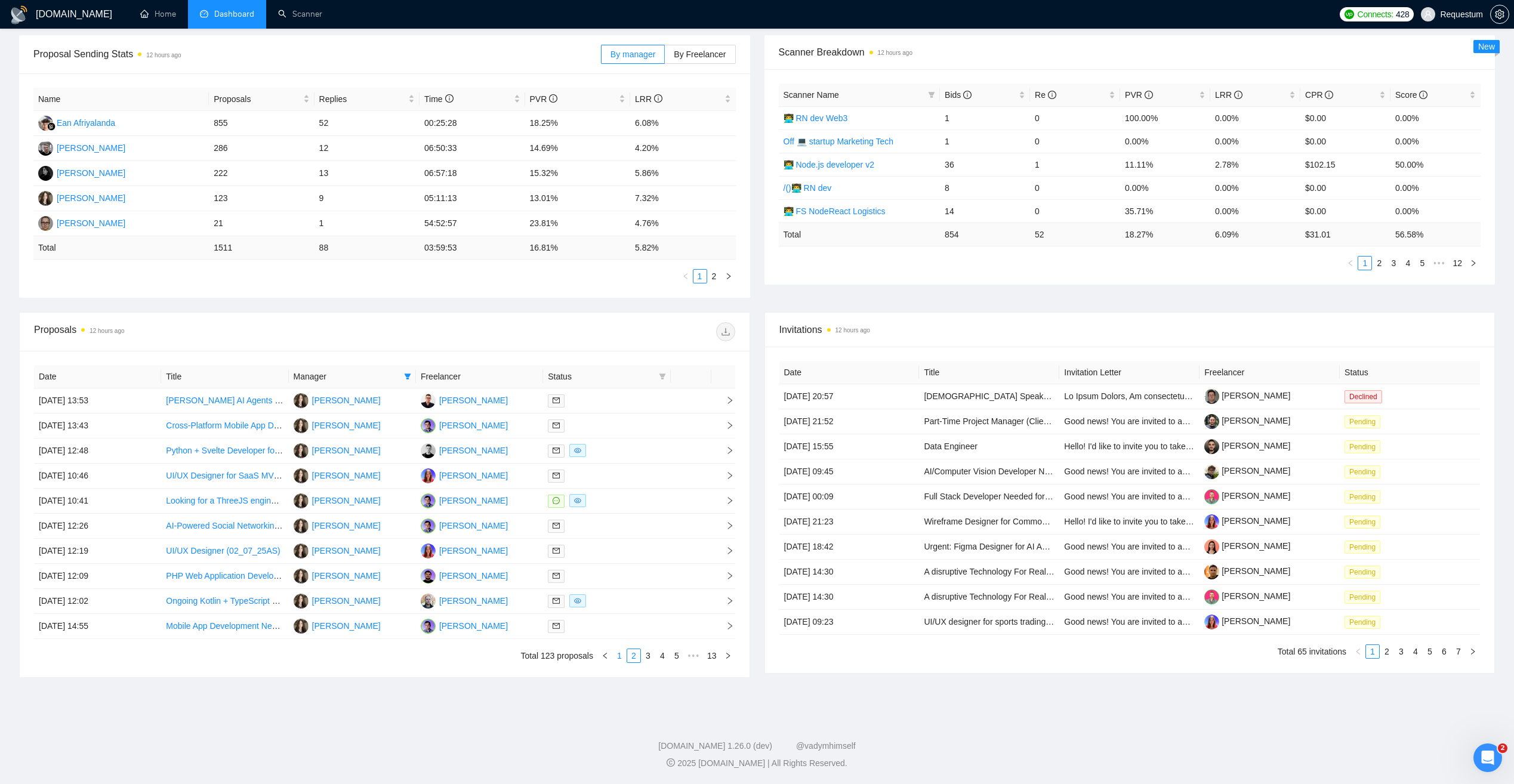
click at [624, 659] on link "1" at bounding box center [619, 655] width 13 height 13
click at [634, 657] on link "2" at bounding box center [634, 655] width 13 height 13
click at [515, 419] on td "[PERSON_NAME]" at bounding box center [479, 426] width 127 height 25
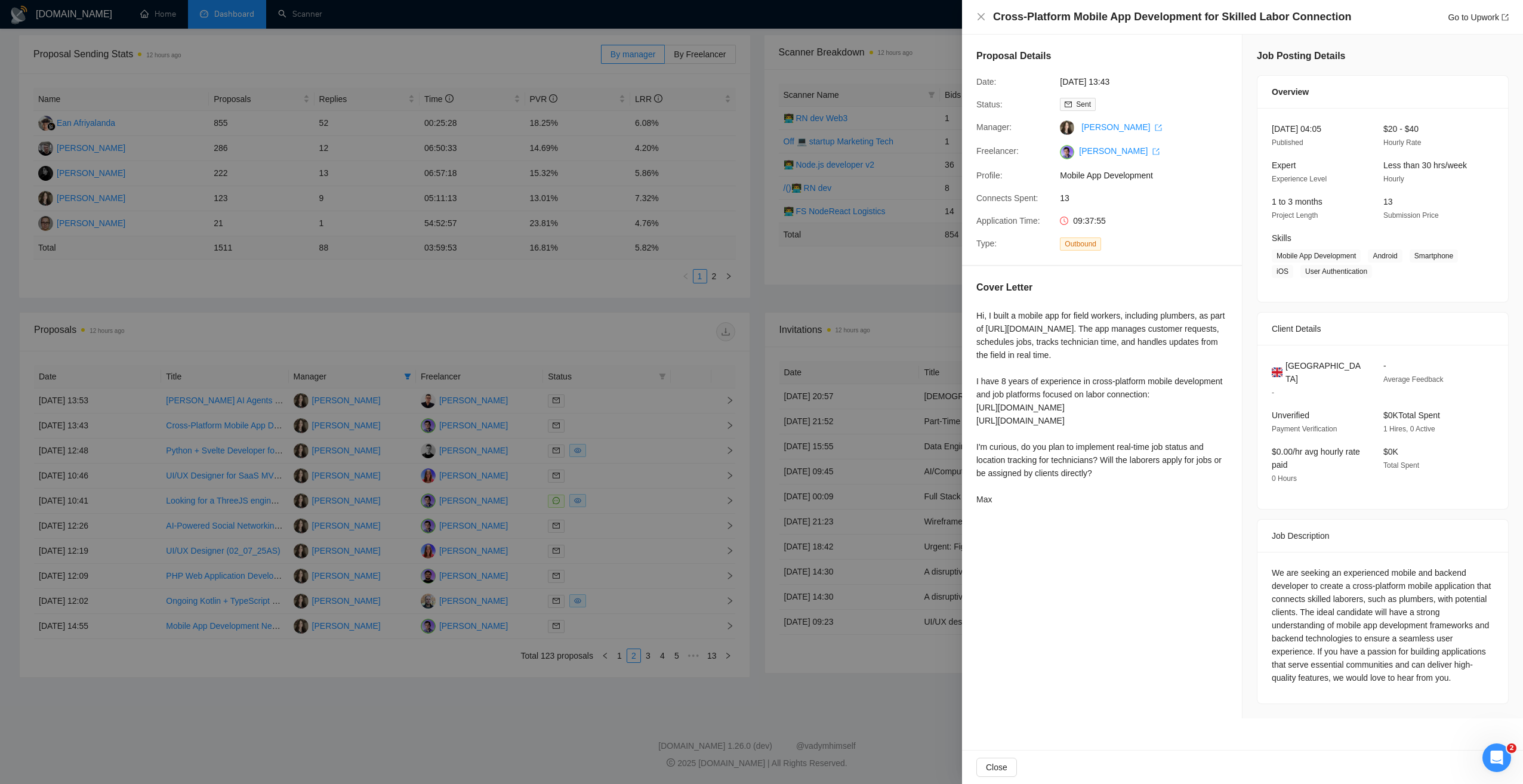
click at [619, 631] on div at bounding box center [761, 392] width 1523 height 784
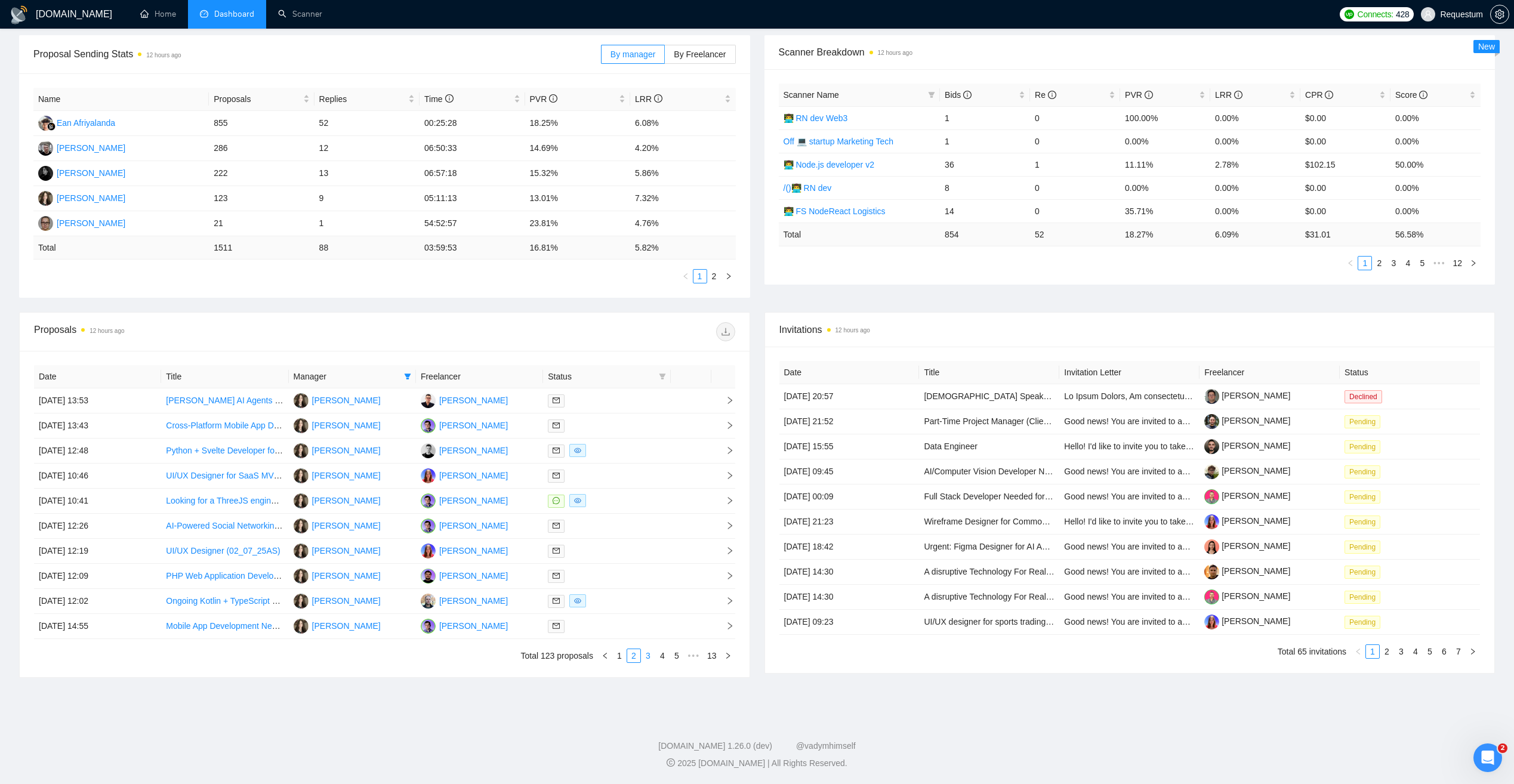
click at [648, 657] on link "3" at bounding box center [648, 655] width 13 height 13
click at [662, 657] on link "4" at bounding box center [662, 655] width 13 height 13
click at [661, 657] on link "5" at bounding box center [662, 655] width 13 height 13
click at [631, 493] on td at bounding box center [606, 501] width 127 height 25
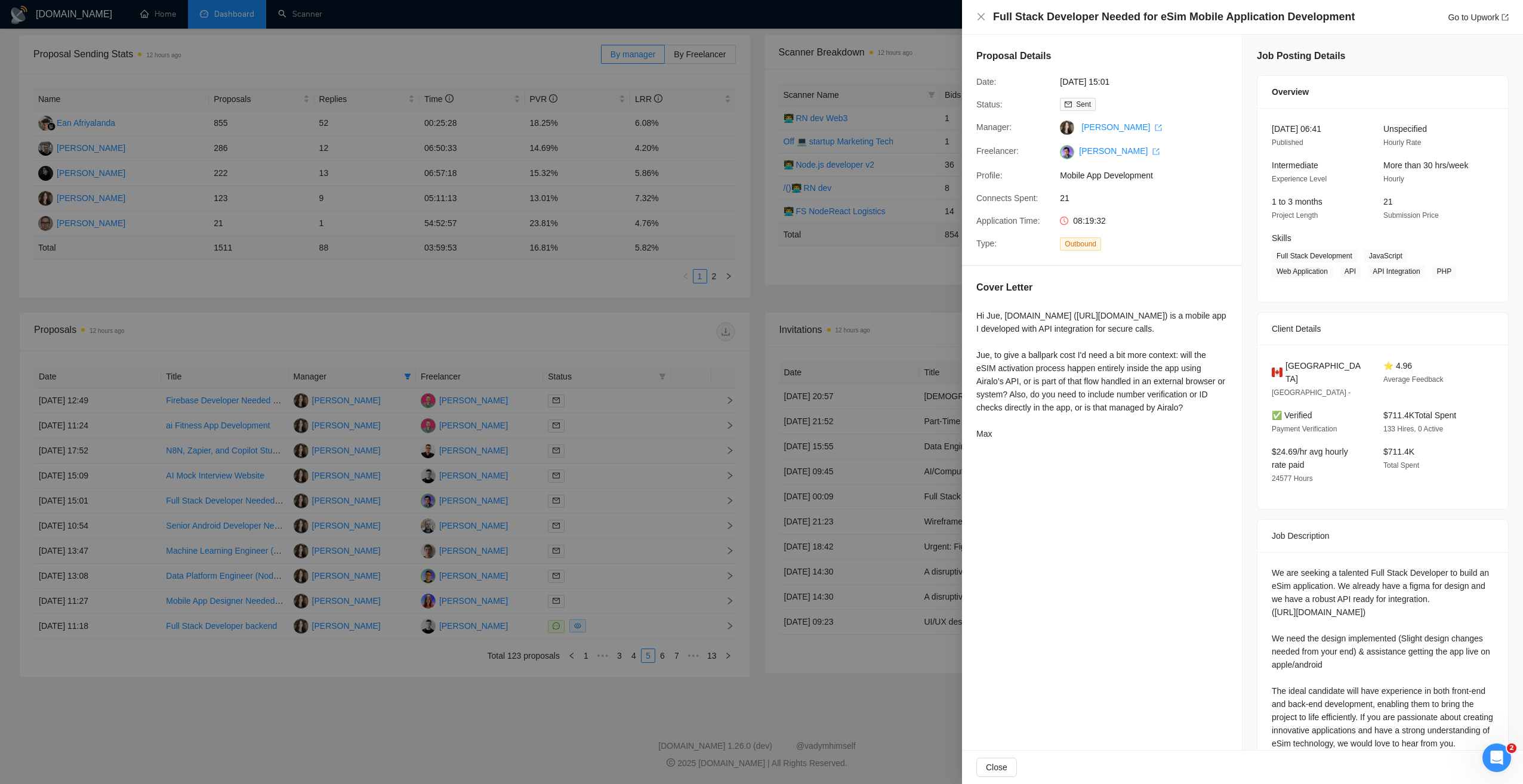
click at [392, 665] on div at bounding box center [761, 392] width 1523 height 784
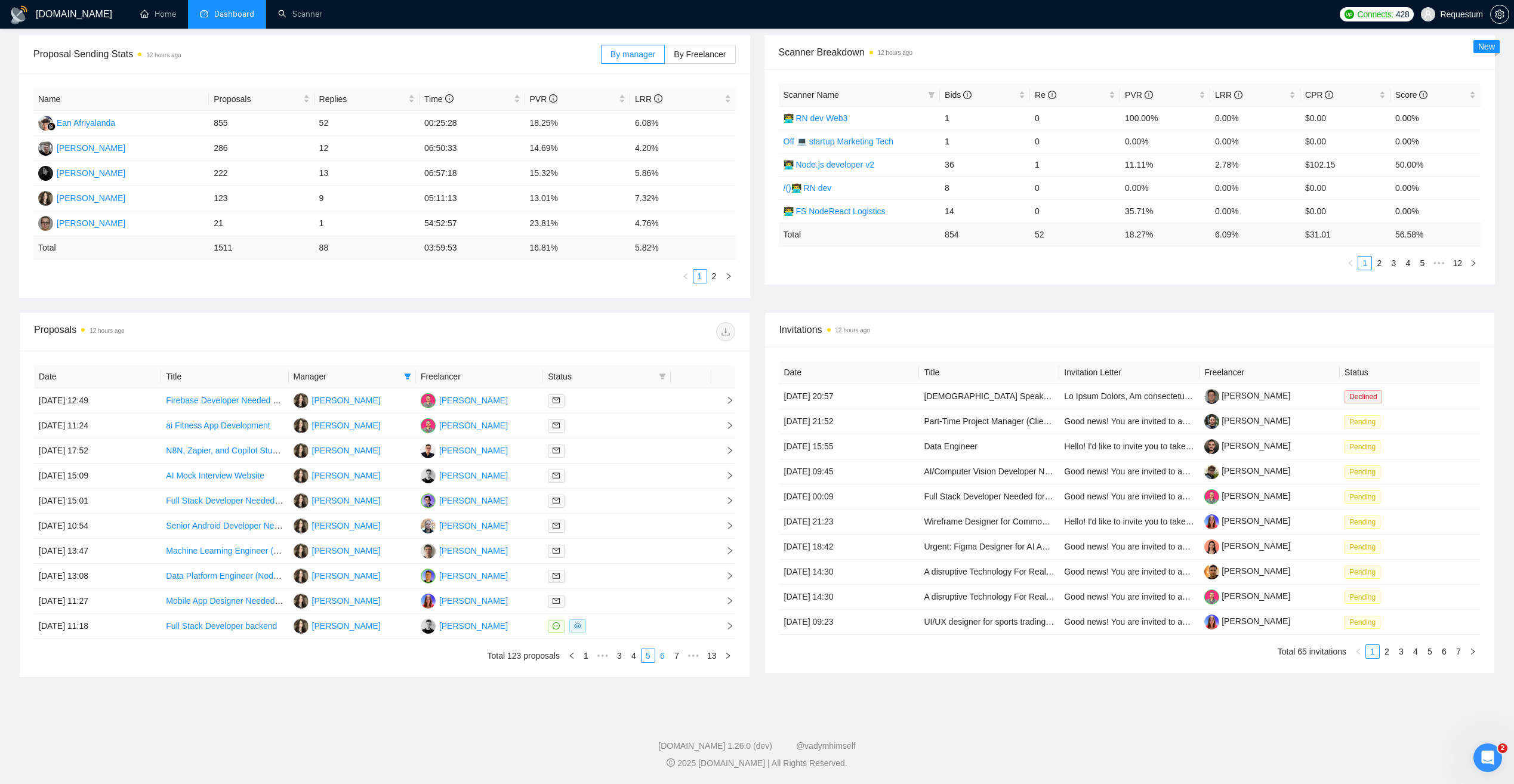
click at [661, 651] on link "6" at bounding box center [662, 655] width 13 height 13
click at [661, 656] on link "7" at bounding box center [662, 655] width 13 height 13
click at [618, 391] on td at bounding box center [606, 401] width 127 height 25
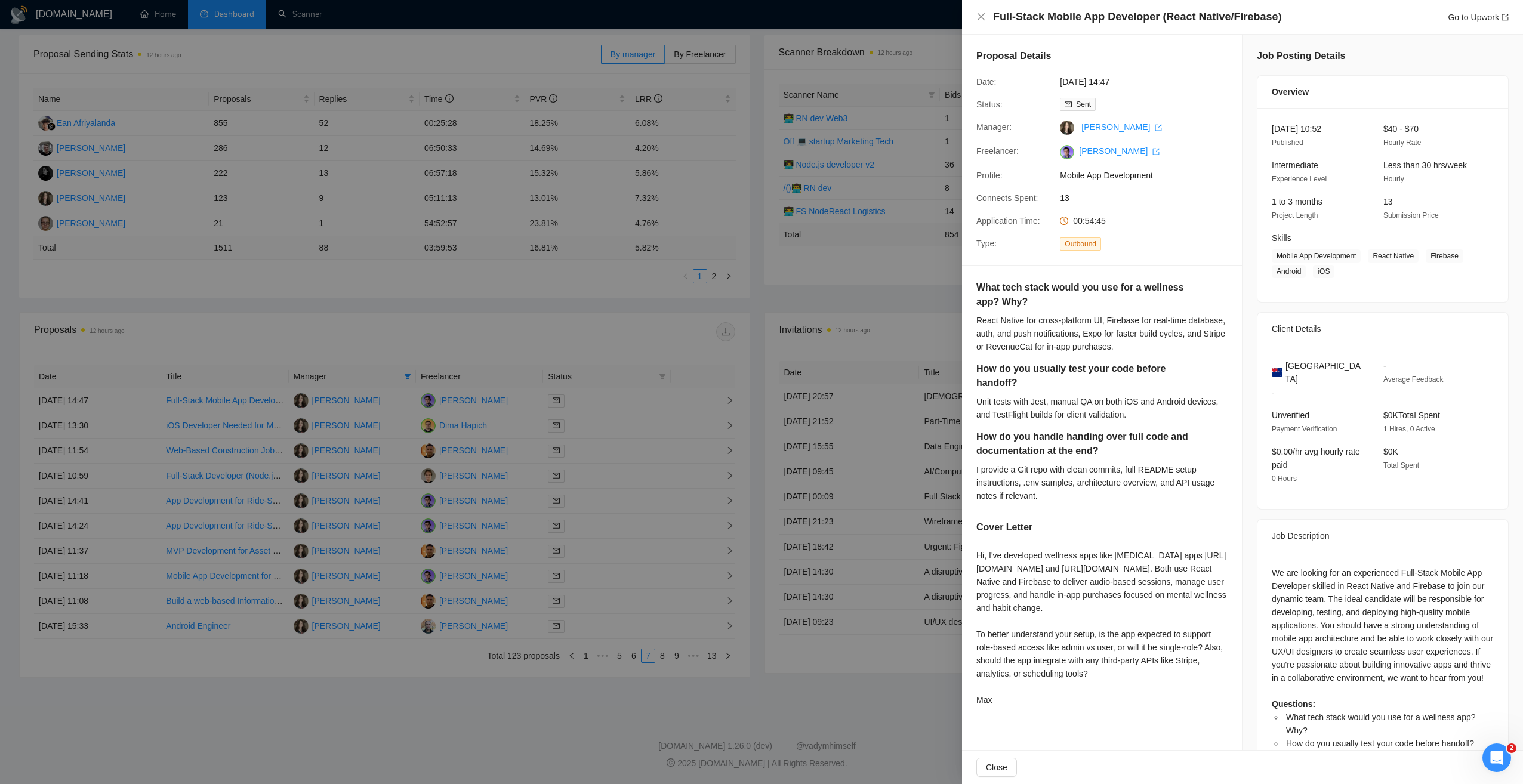
click at [606, 341] on div at bounding box center [761, 392] width 1523 height 784
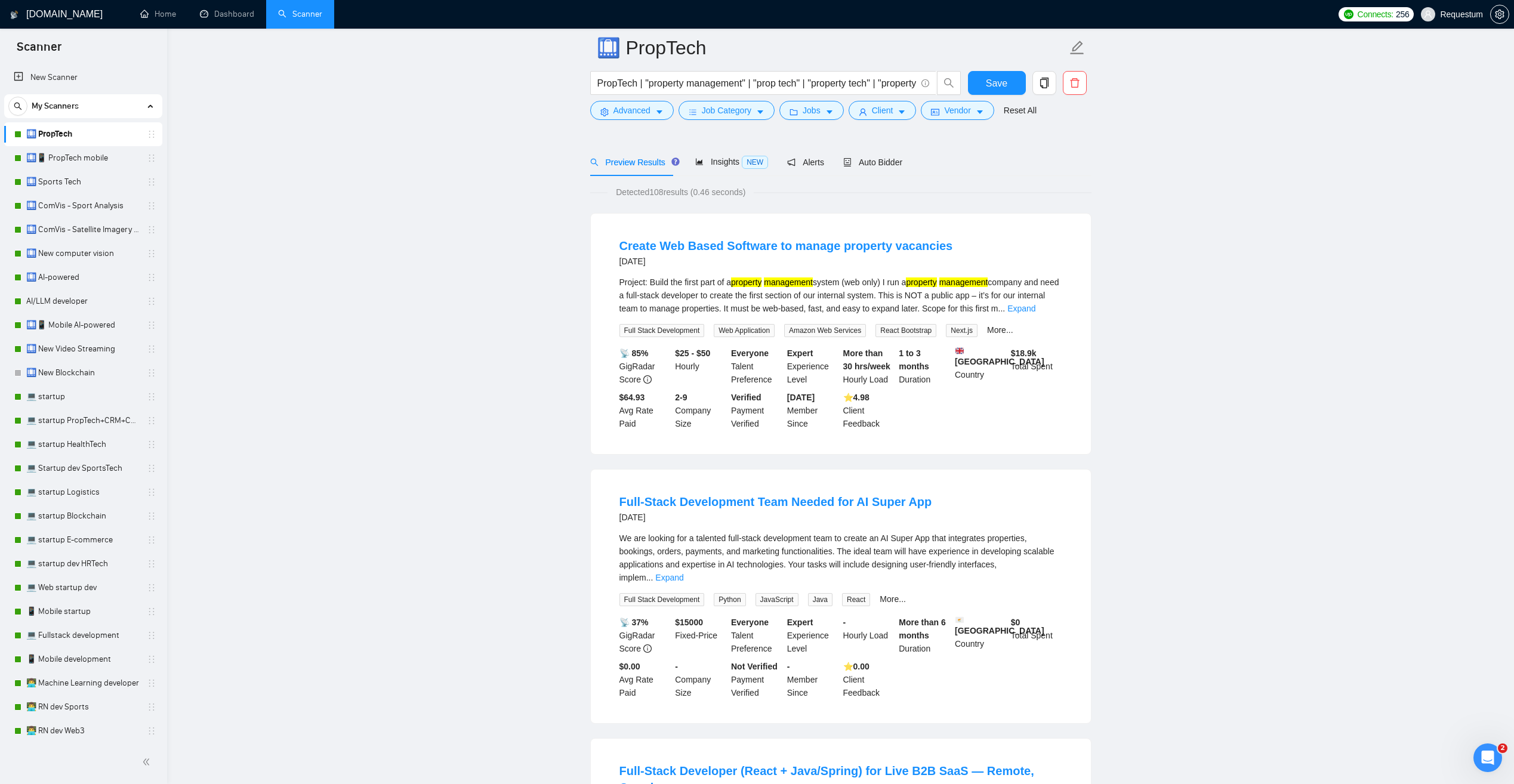
scroll to position [119, 0]
